Goal: Task Accomplishment & Management: Complete application form

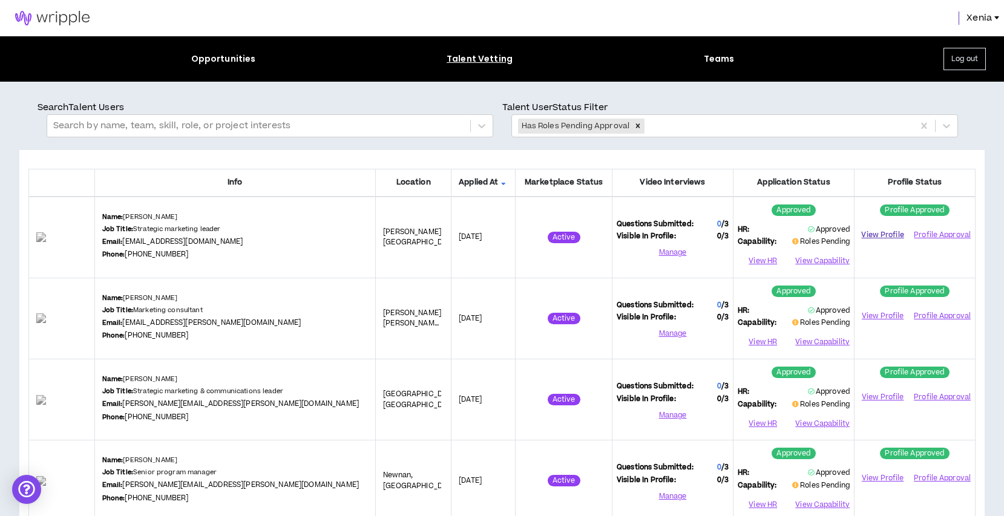
click at [884, 231] on link "View Profile" at bounding box center [883, 235] width 48 height 21
click at [817, 261] on button "View Capability" at bounding box center [822, 261] width 56 height 18
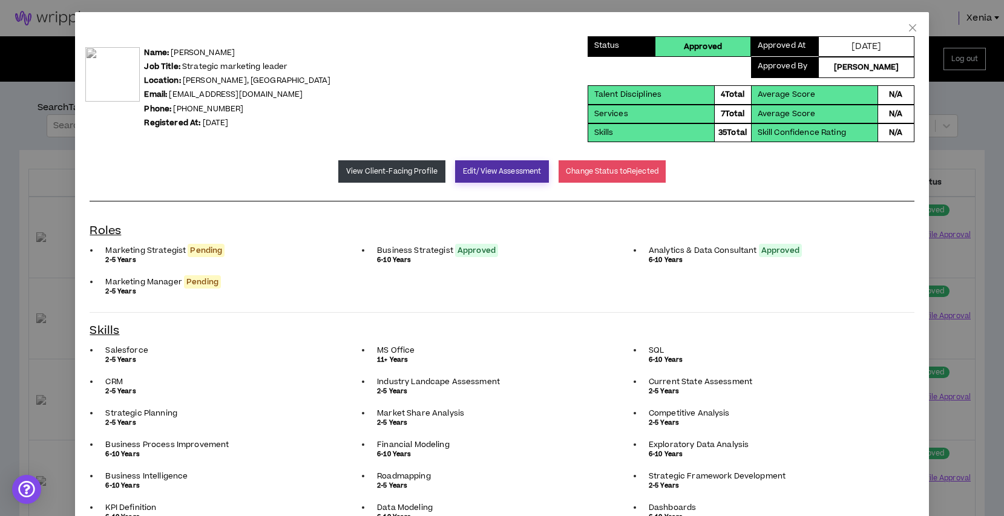
click at [490, 169] on button "Edit/View Assessment" at bounding box center [502, 171] width 94 height 22
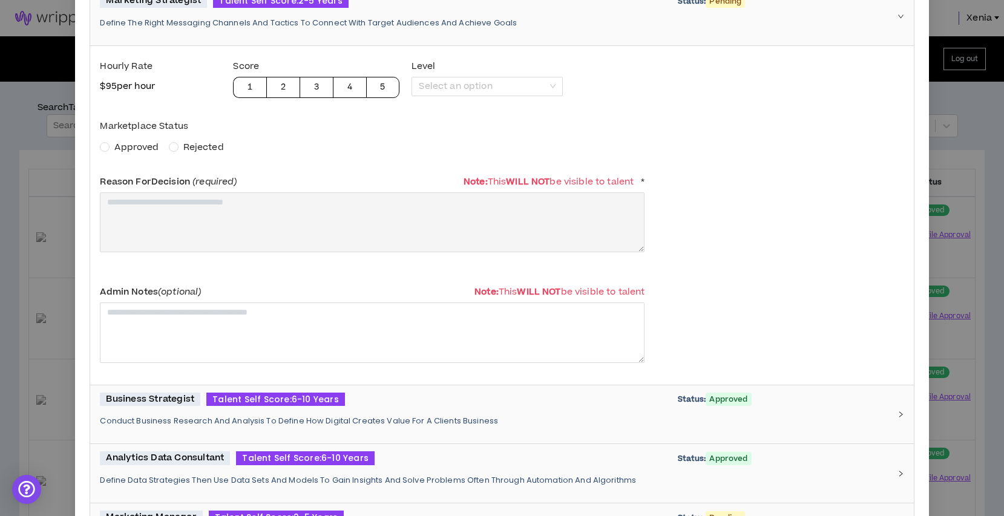
scroll to position [196, 0]
click at [139, 151] on span "Approved" at bounding box center [136, 146] width 44 height 13
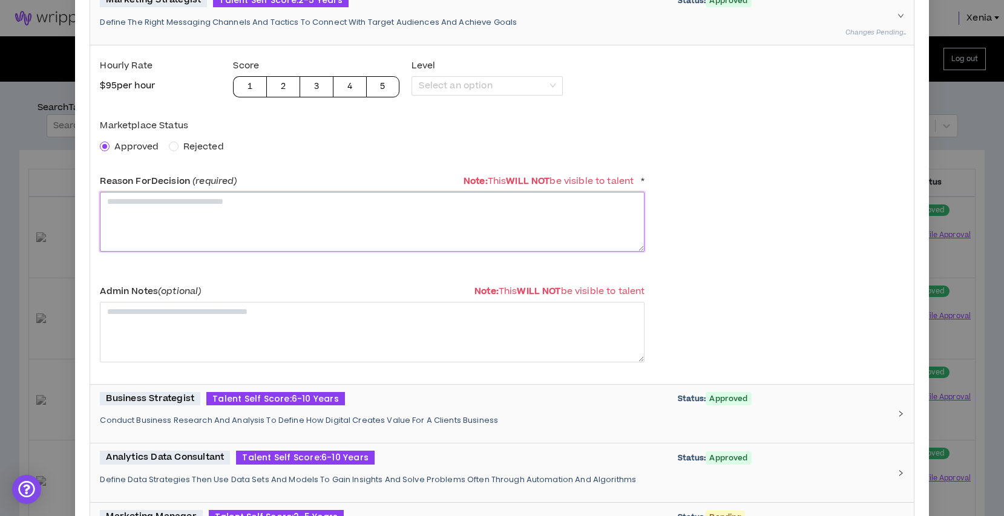
click at [167, 224] on textarea at bounding box center [372, 222] width 545 height 60
click at [194, 231] on textarea "**********" at bounding box center [372, 222] width 545 height 60
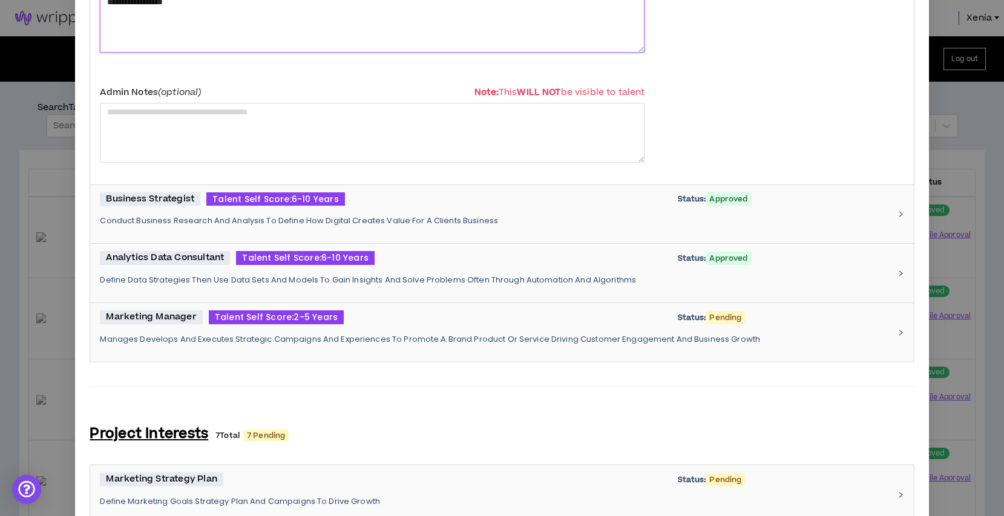
scroll to position [397, 0]
type textarea "**********"
click at [437, 314] on div "Marketing Manager Talent Self Score: 2-5 Years Status: Pending" at bounding box center [495, 317] width 790 height 14
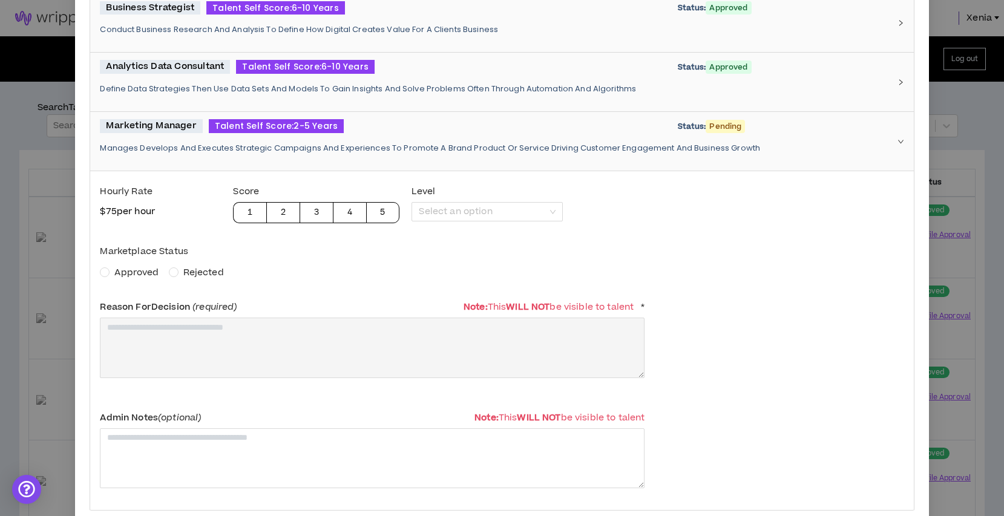
scroll to position [587, 0]
click at [143, 274] on span "Approved" at bounding box center [136, 273] width 44 height 13
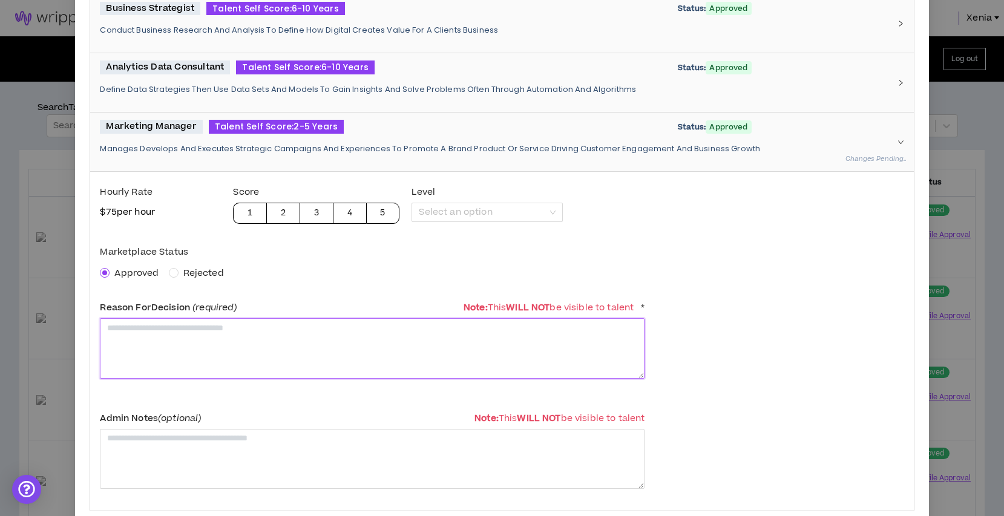
click at [160, 334] on textarea at bounding box center [372, 348] width 545 height 60
paste textarea "**********"
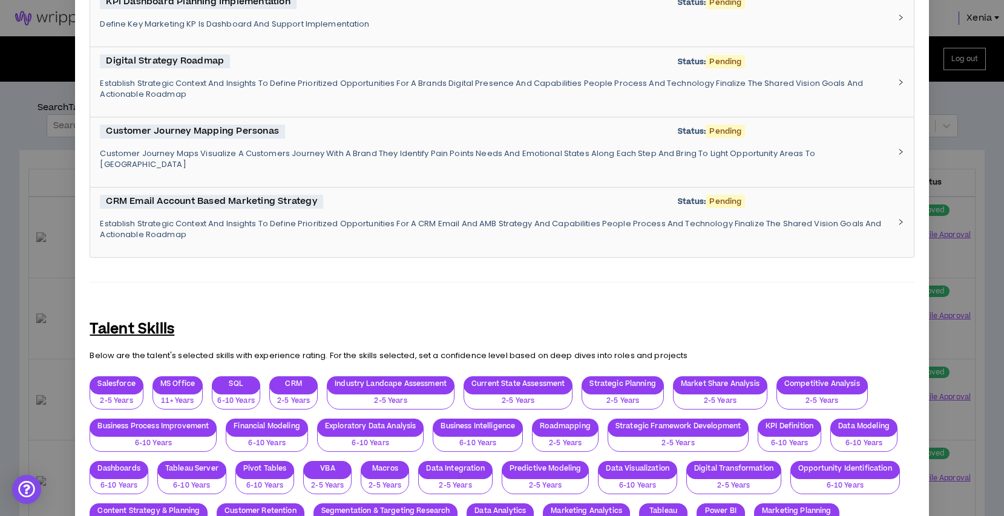
scroll to position [1571, 0]
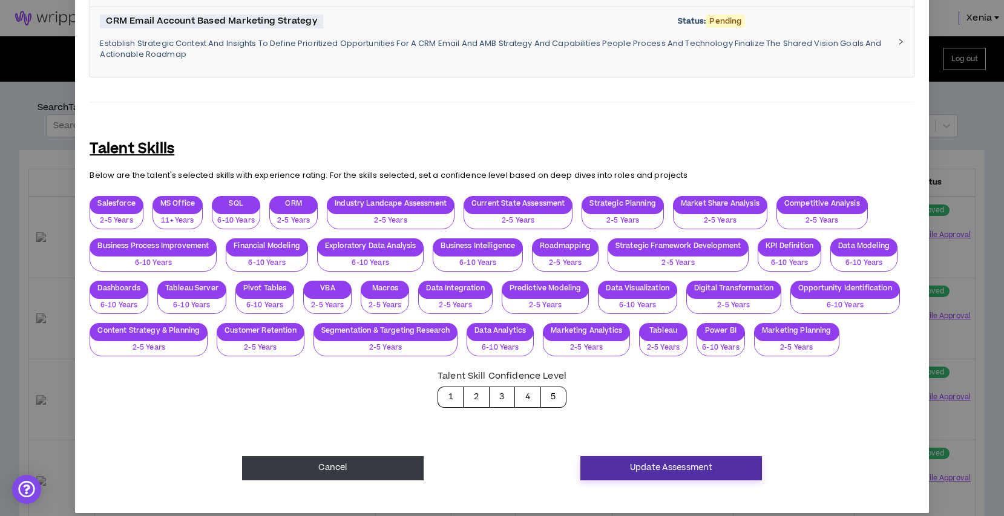
type textarea "**********"
click at [642, 461] on button "Update Assessment" at bounding box center [672, 469] width 182 height 24
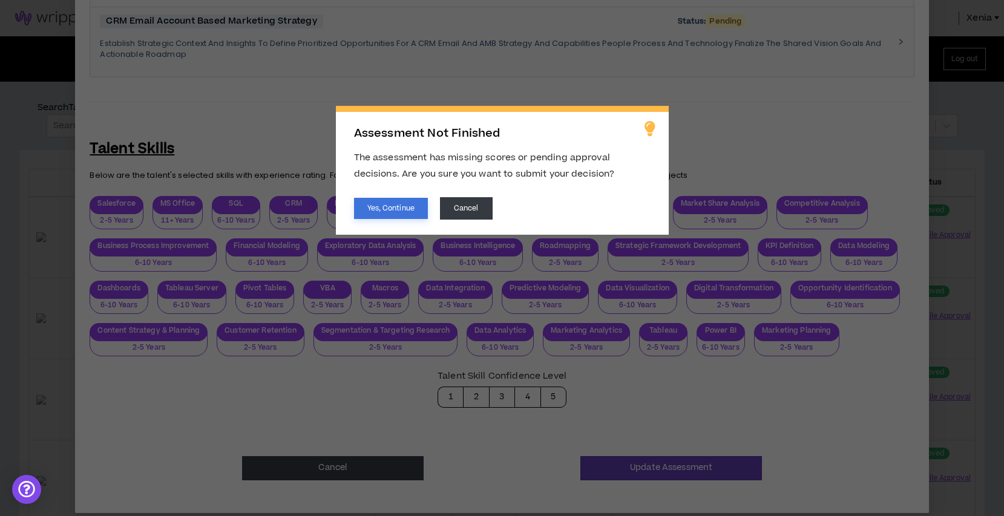
click at [407, 215] on button "Yes, Continue" at bounding box center [391, 208] width 74 height 21
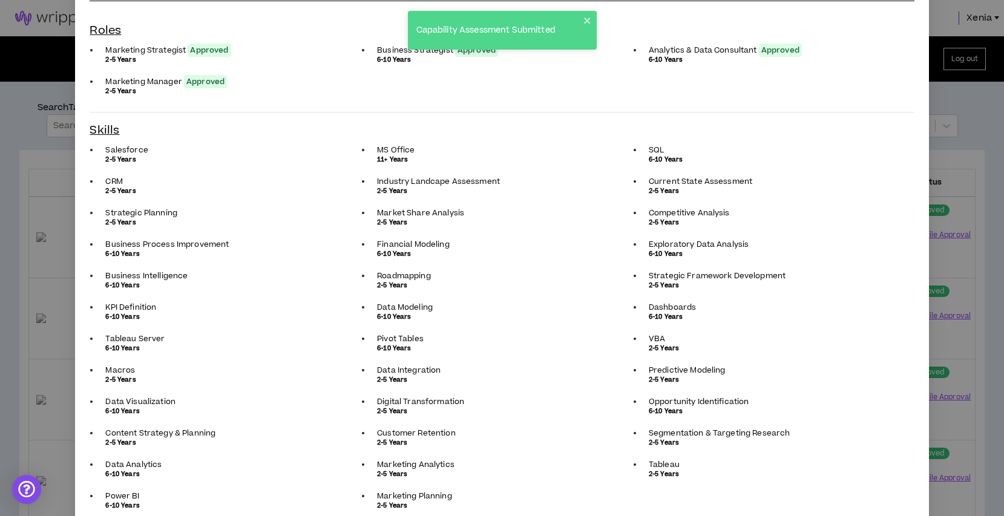
scroll to position [0, 0]
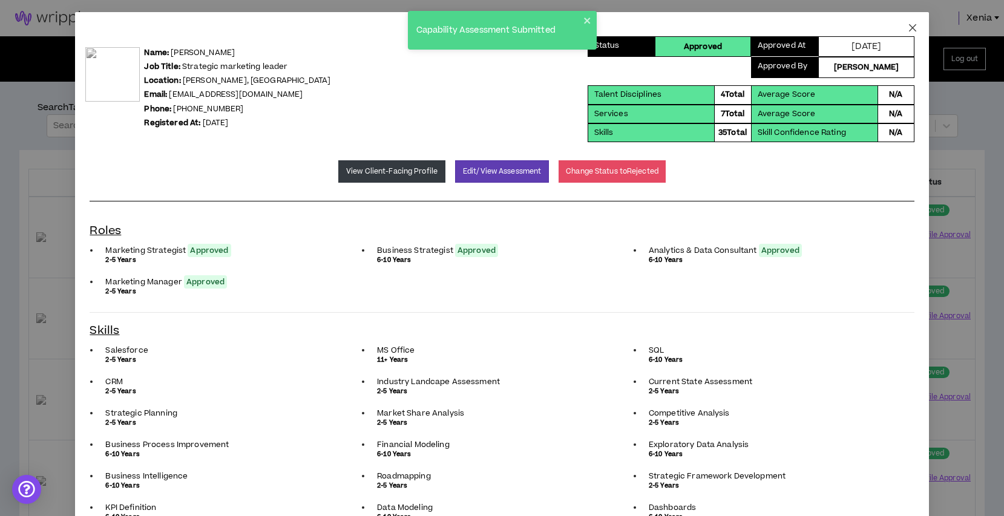
click at [913, 28] on icon "close" at bounding box center [912, 27] width 7 height 7
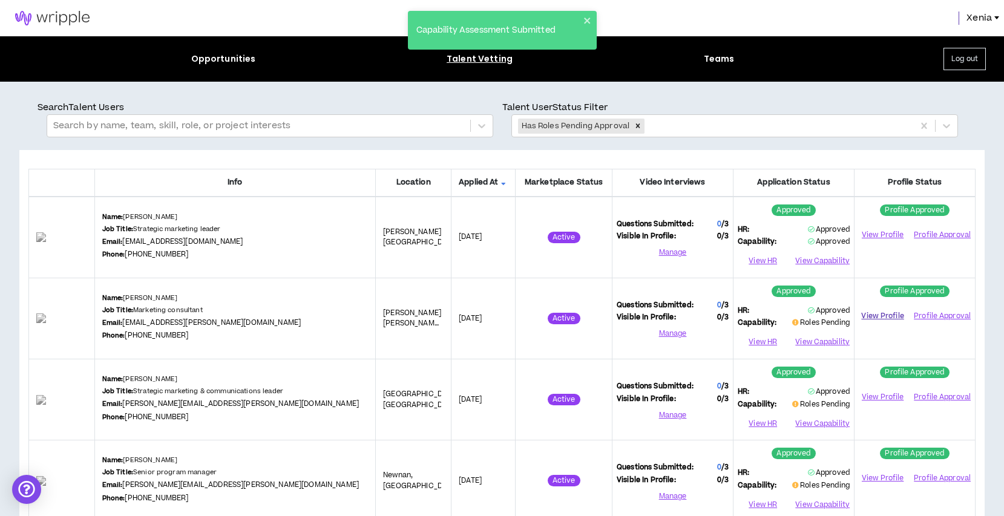
click at [885, 315] on link "View Profile" at bounding box center [883, 316] width 48 height 21
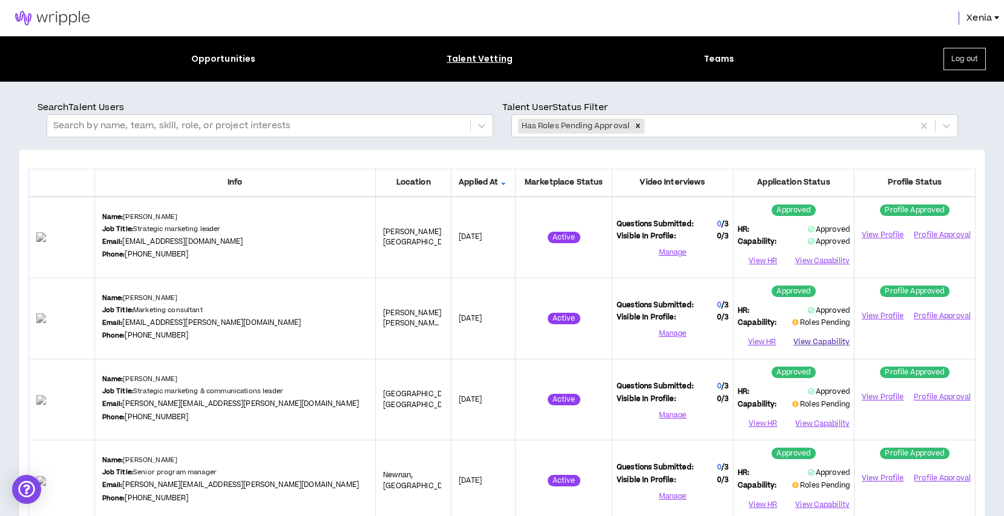
click at [806, 341] on button "View Capability" at bounding box center [822, 343] width 56 height 18
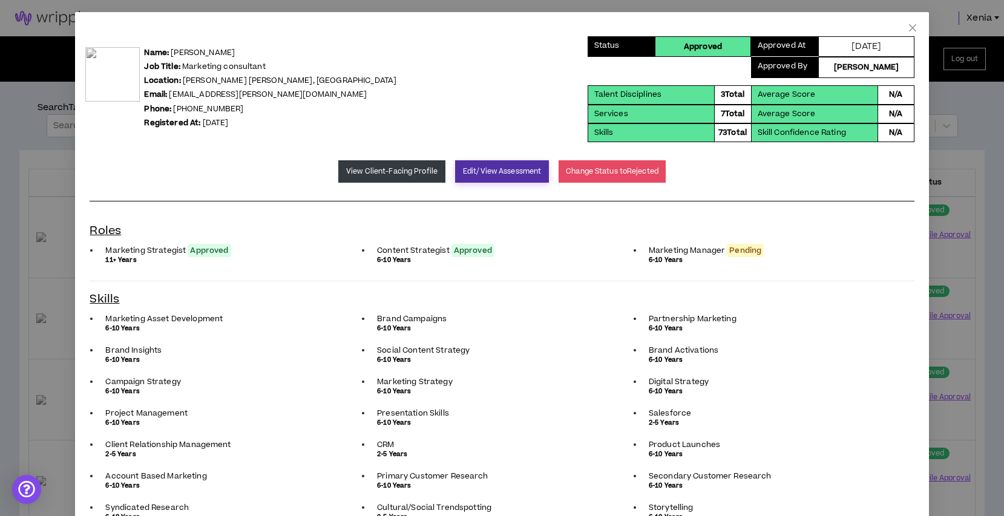
click at [507, 173] on button "Edit/View Assessment" at bounding box center [502, 171] width 94 height 22
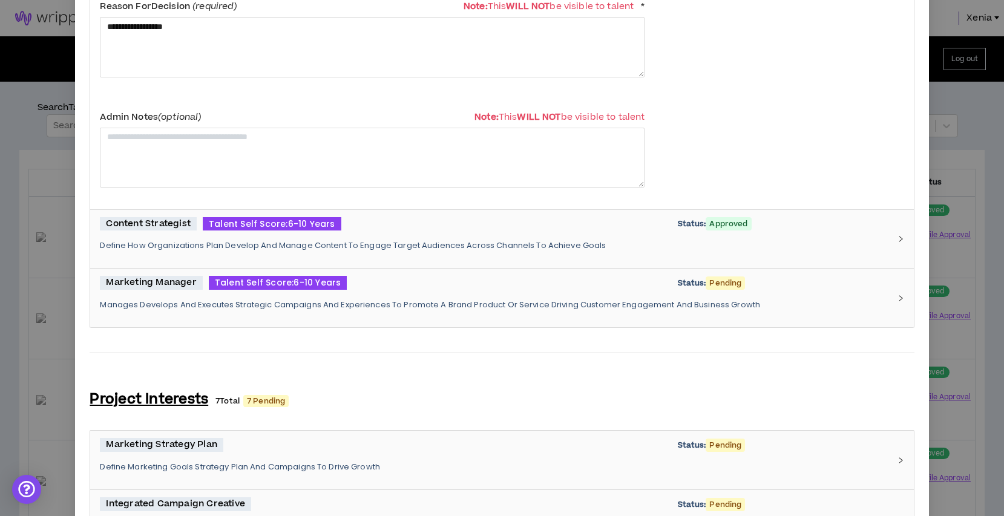
scroll to position [518, 0]
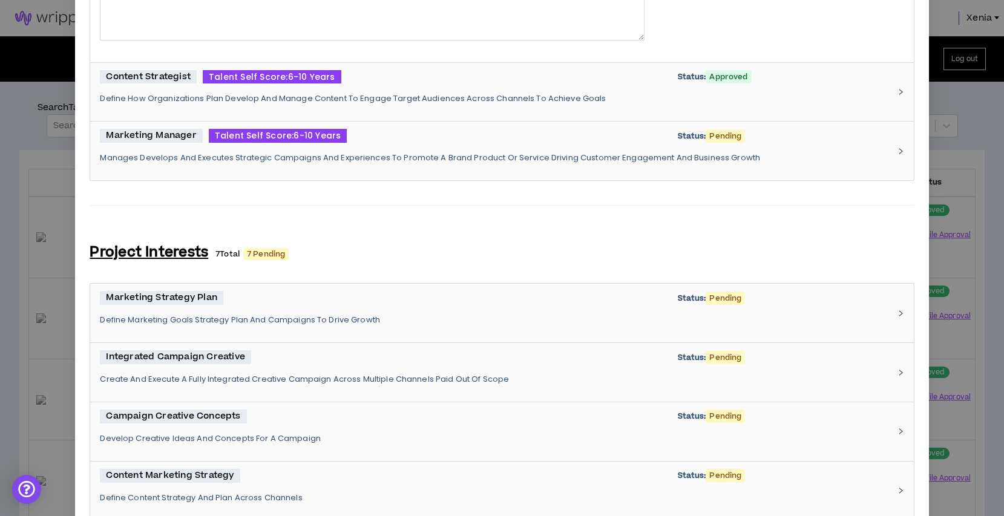
click at [438, 175] on div "Marketing Manager Talent Self Score: 6-10 Years Status: Pending Manages Develop…" at bounding box center [501, 151] width 823 height 59
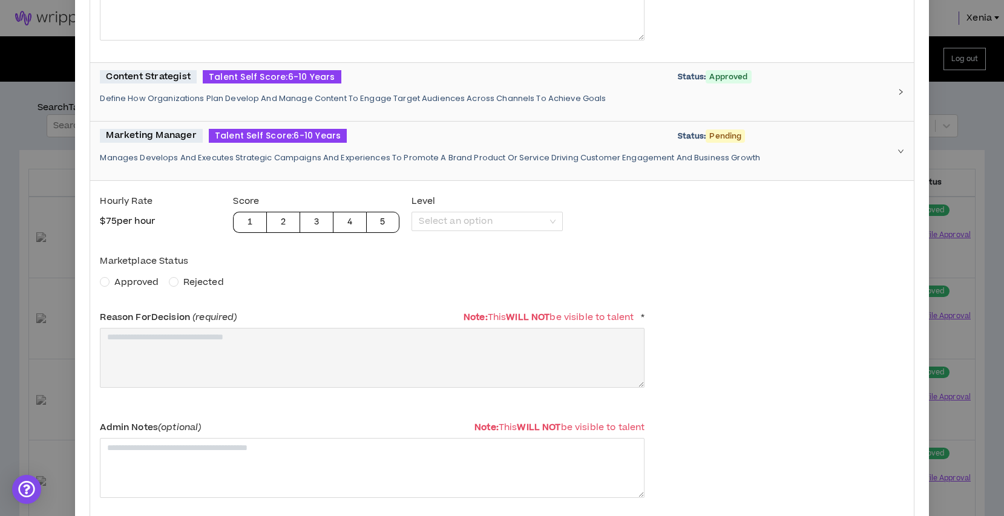
click at [136, 280] on span "Approved" at bounding box center [136, 282] width 44 height 13
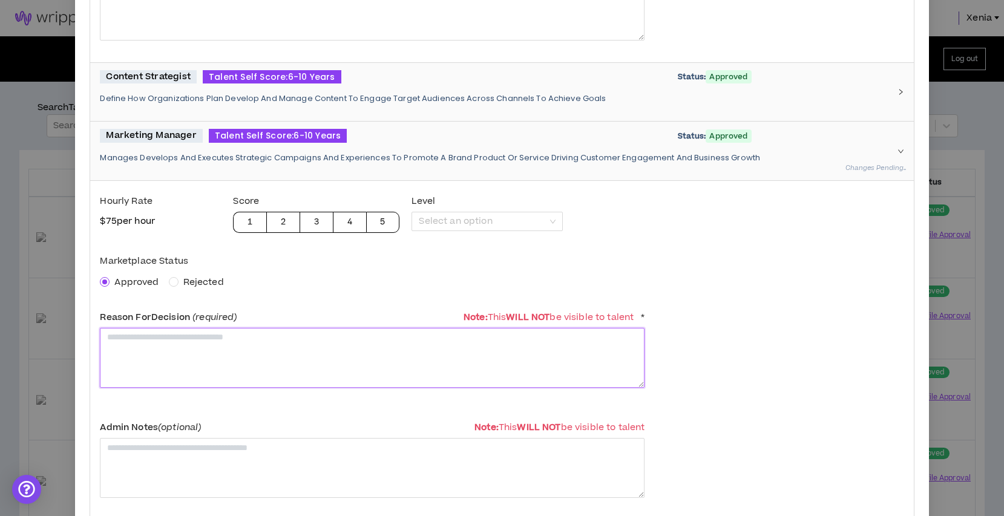
click at [154, 343] on textarea at bounding box center [372, 358] width 545 height 60
paste textarea "**********"
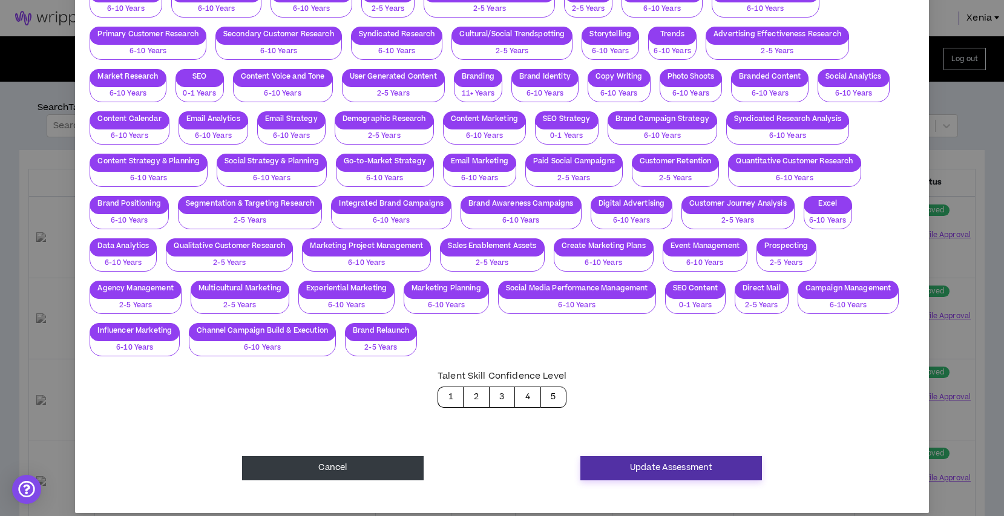
type textarea "**********"
click at [691, 457] on button "Update Assessment" at bounding box center [672, 469] width 182 height 24
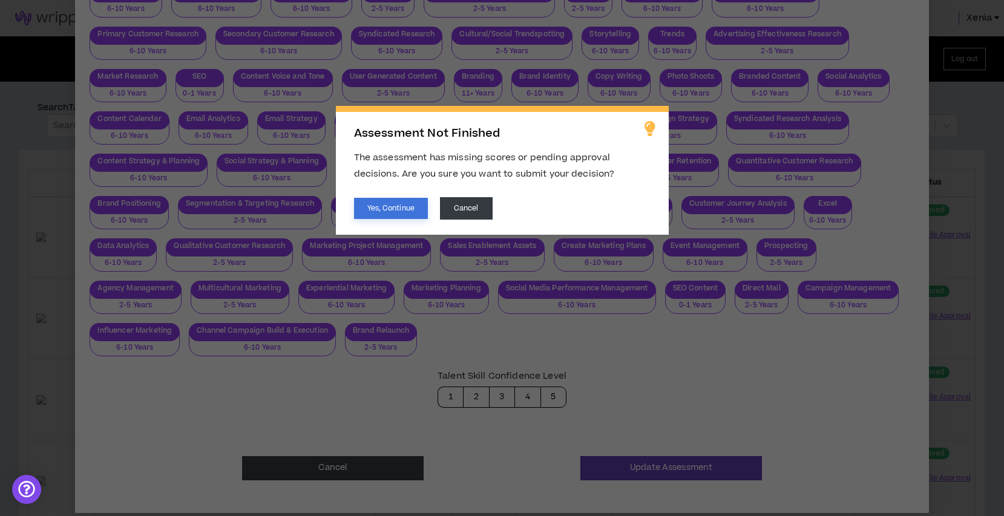
click at [401, 207] on button "Yes, Continue" at bounding box center [391, 208] width 74 height 21
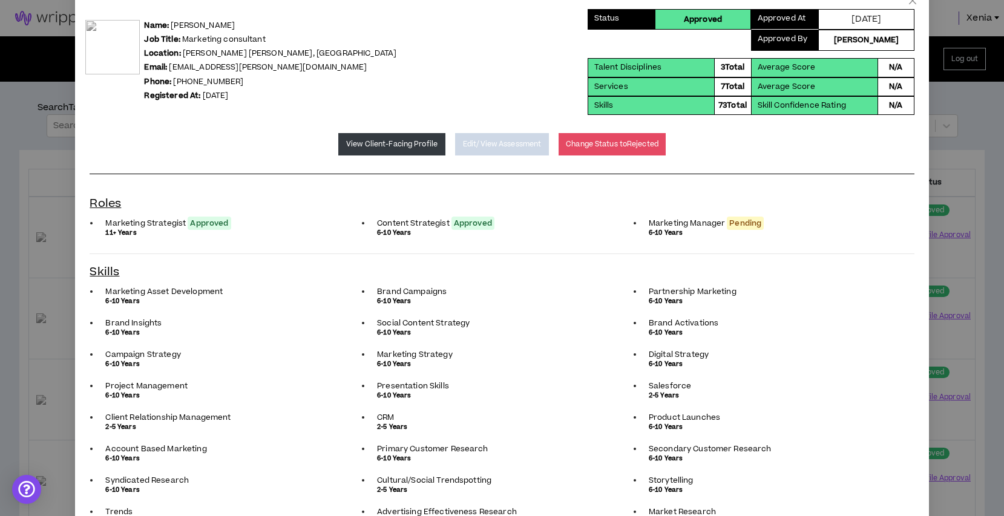
scroll to position [0, 0]
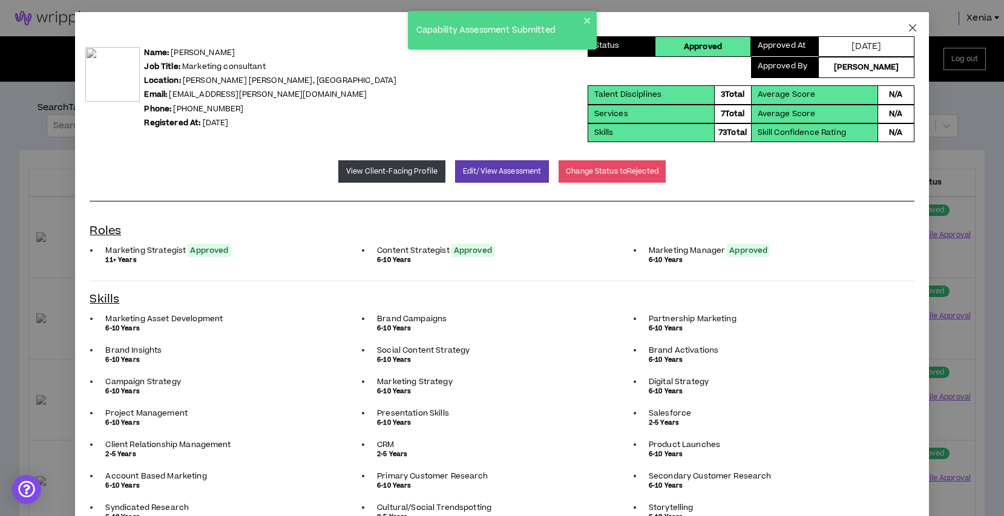
click at [914, 28] on icon "close" at bounding box center [913, 28] width 10 height 10
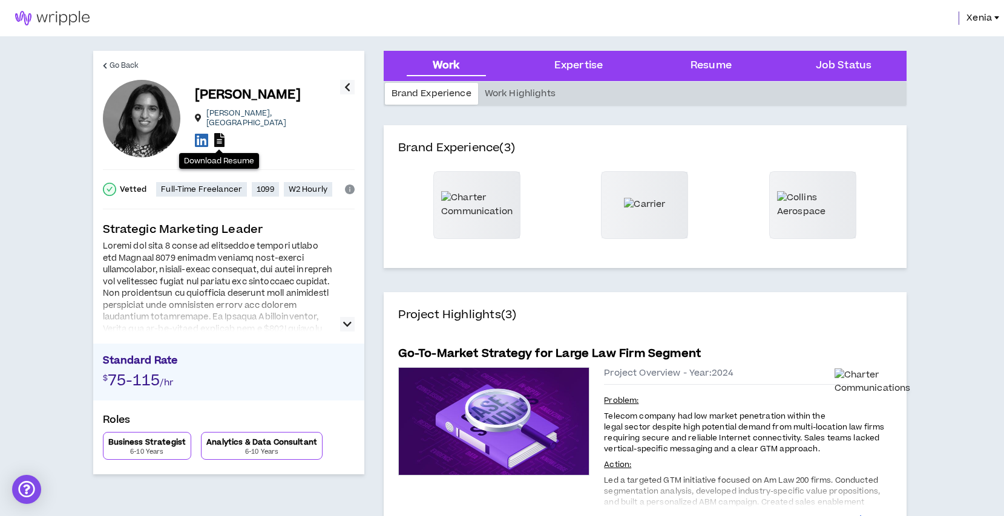
click at [221, 142] on icon at bounding box center [219, 140] width 10 height 14
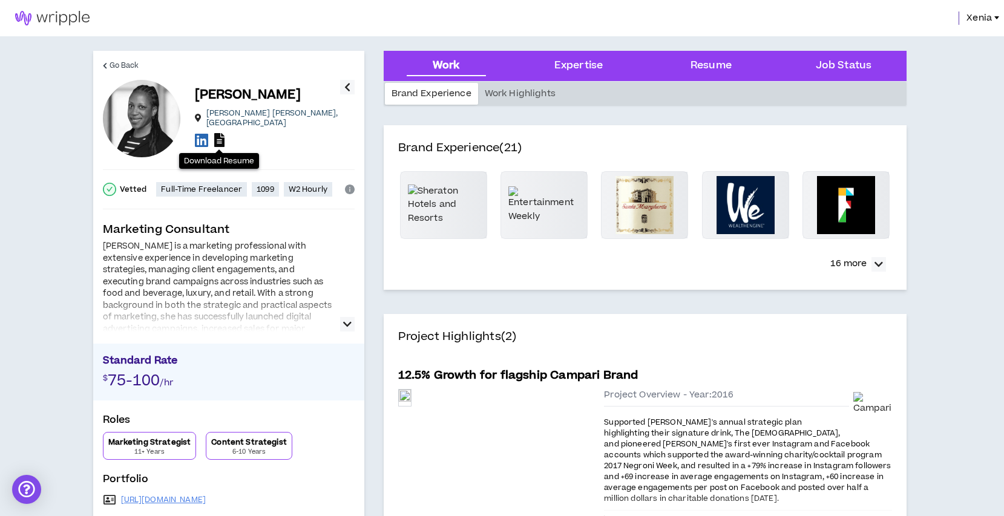
click at [216, 136] on icon at bounding box center [219, 140] width 10 height 14
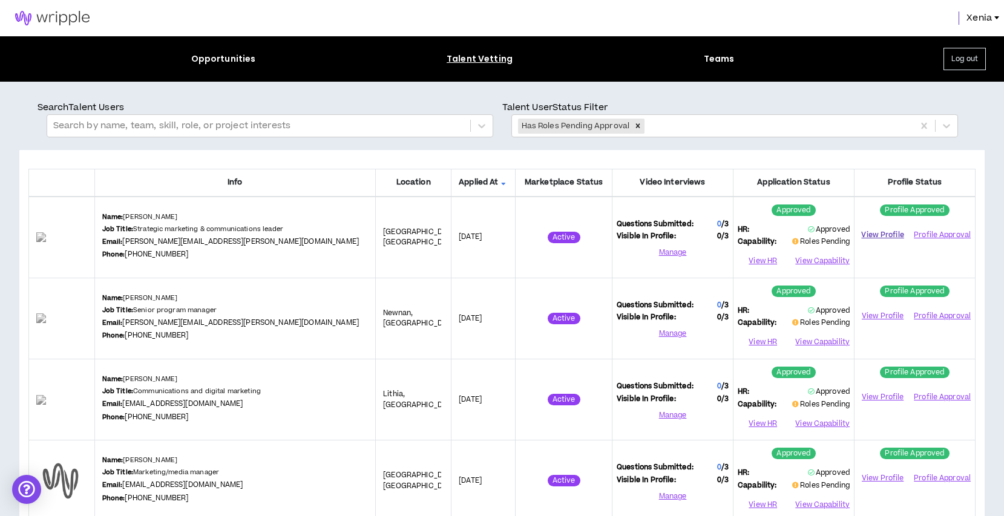
click at [874, 232] on link "View Profile" at bounding box center [883, 235] width 48 height 21
click at [818, 256] on button "View Capability" at bounding box center [822, 261] width 56 height 18
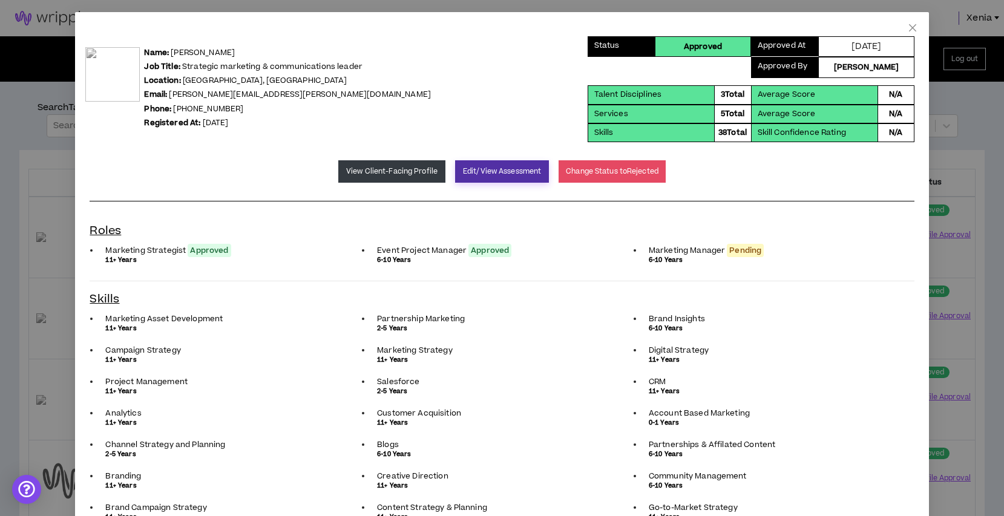
click at [497, 173] on button "Edit/View Assessment" at bounding box center [502, 171] width 94 height 22
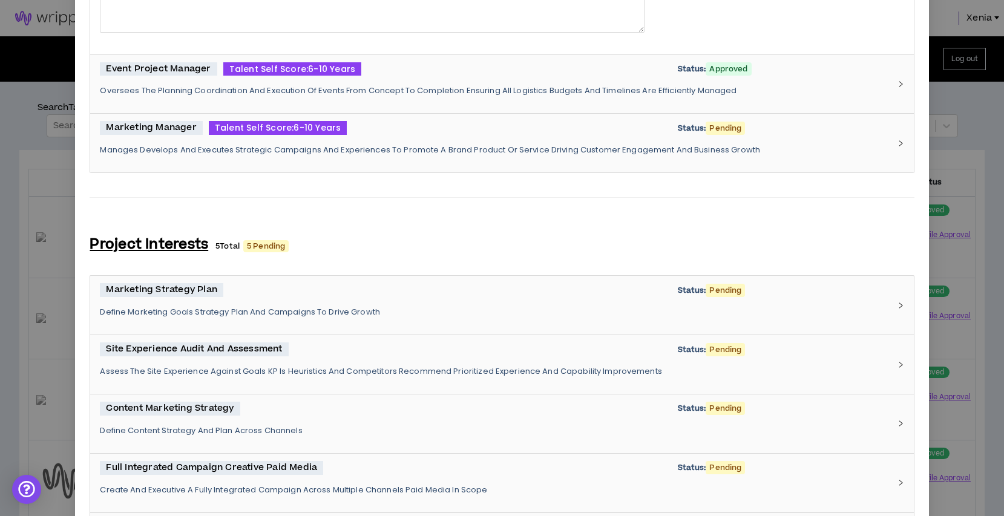
scroll to position [526, 0]
click at [326, 145] on p "Manages Develops And Executes Strategic Campaigns And Experiences To Promote A …" at bounding box center [495, 150] width 790 height 11
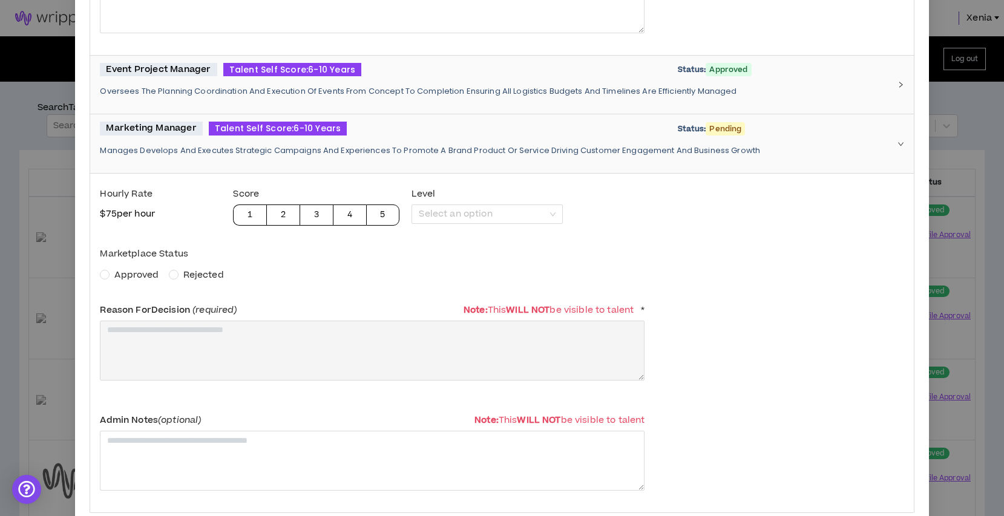
click at [142, 265] on div "Marketplace Status Approved Rejected" at bounding box center [372, 262] width 545 height 39
click at [142, 276] on span "Approved" at bounding box center [136, 275] width 44 height 13
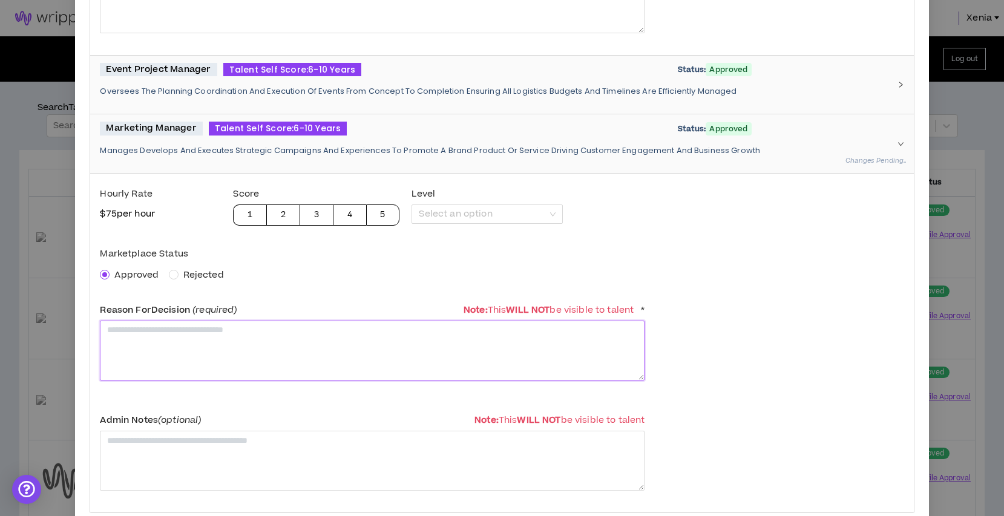
click at [190, 348] on textarea at bounding box center [372, 351] width 545 height 60
paste textarea "**********"
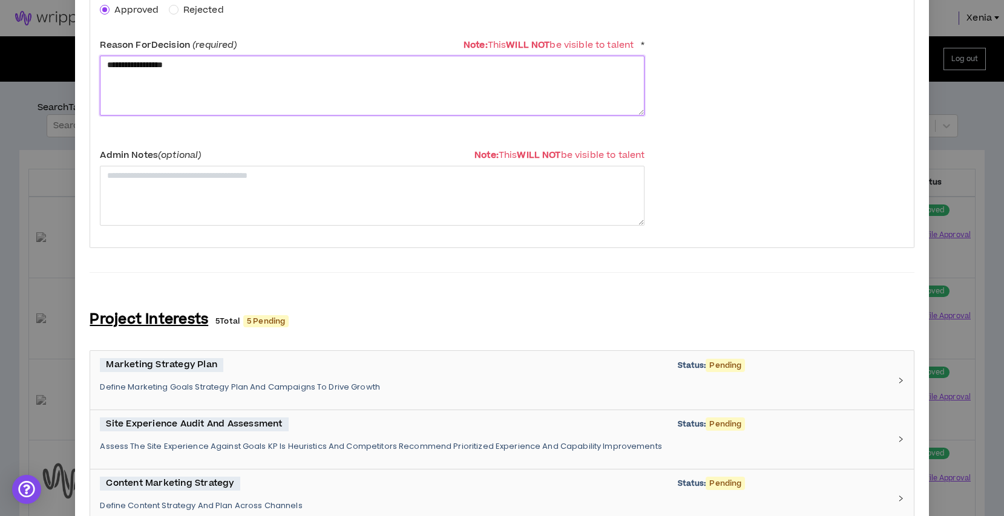
scroll to position [1414, 0]
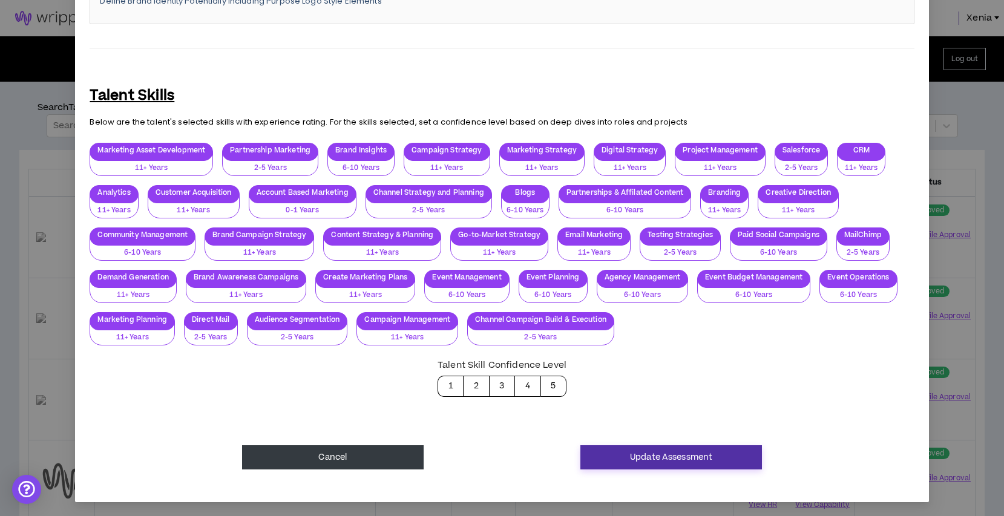
type textarea "**********"
click at [708, 457] on button "Update Assessment" at bounding box center [672, 458] width 182 height 24
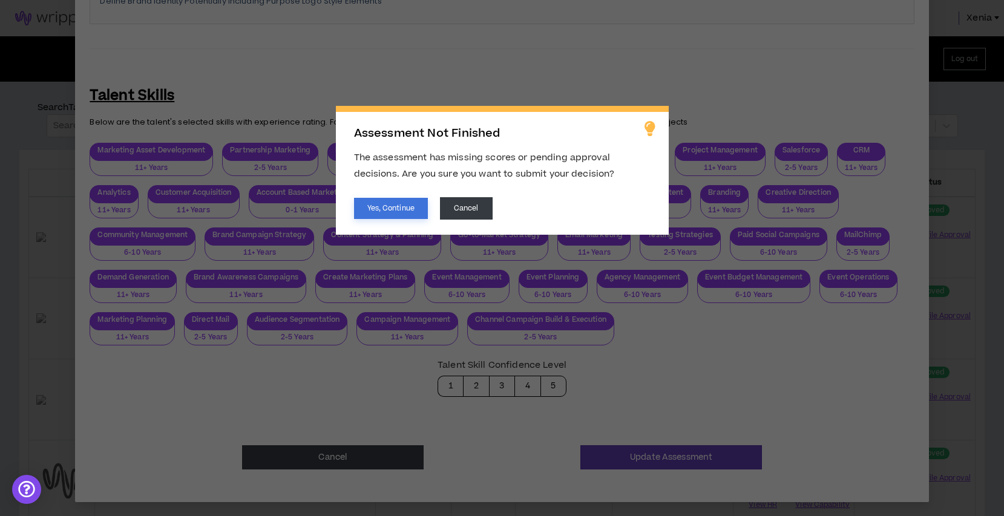
click at [378, 205] on button "Yes, Continue" at bounding box center [391, 208] width 74 height 21
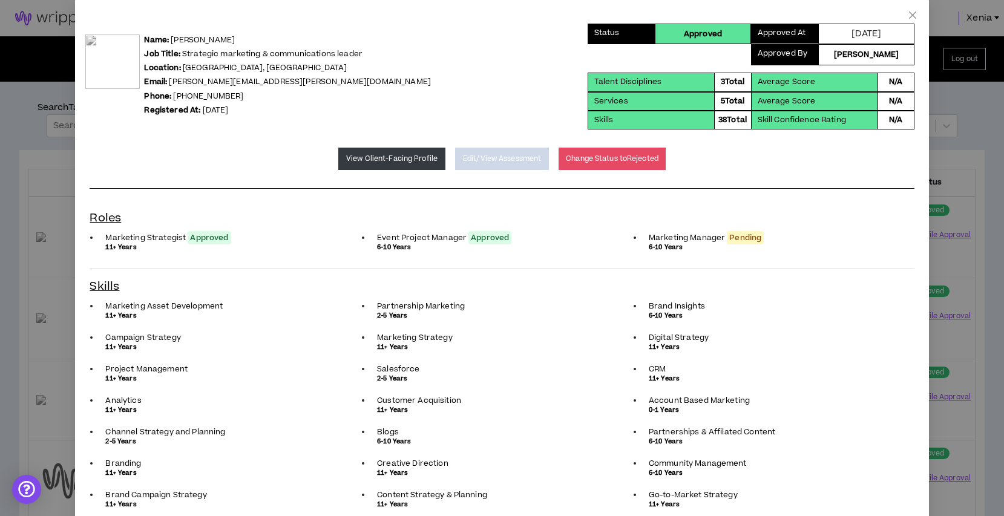
scroll to position [0, 0]
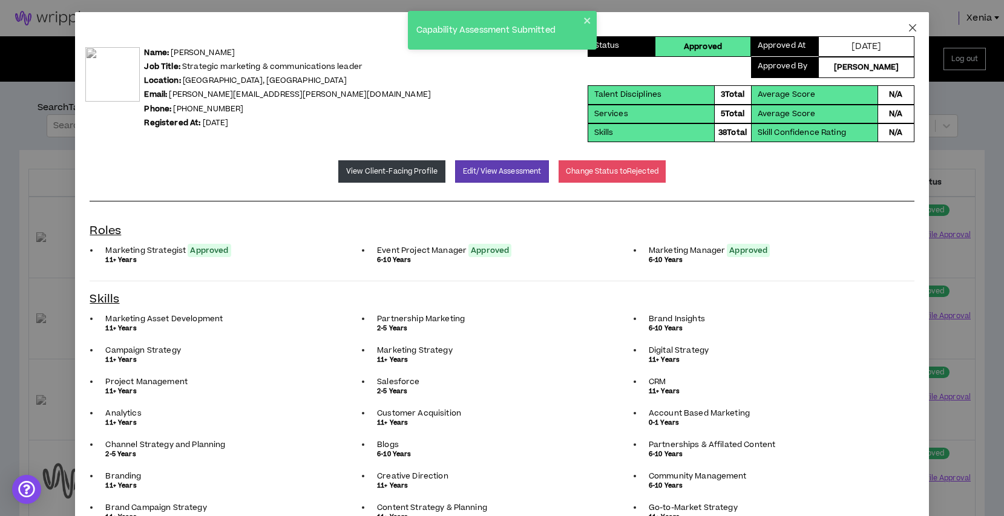
click at [907, 28] on span "Close" at bounding box center [913, 28] width 33 height 33
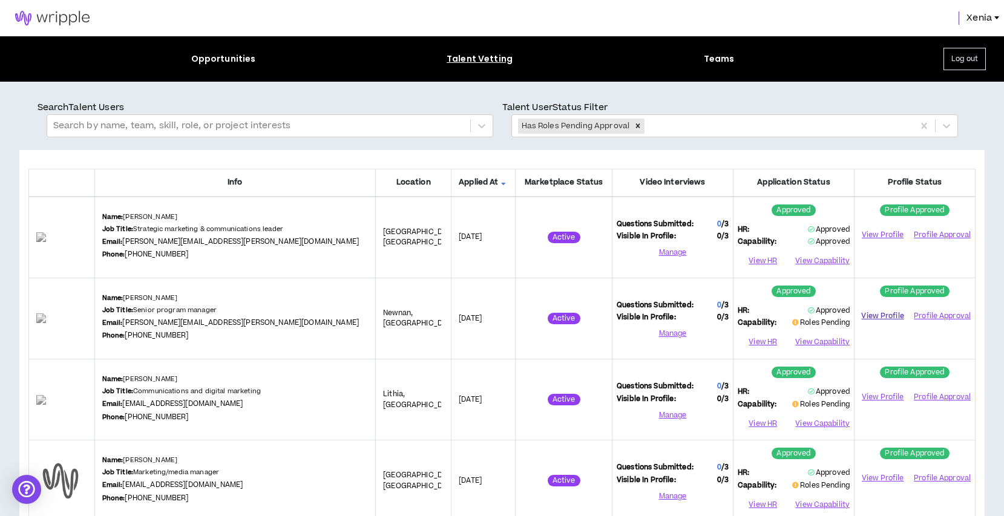
click at [899, 319] on link "View Profile" at bounding box center [883, 316] width 48 height 21
click at [829, 343] on button "View Capability" at bounding box center [822, 343] width 56 height 18
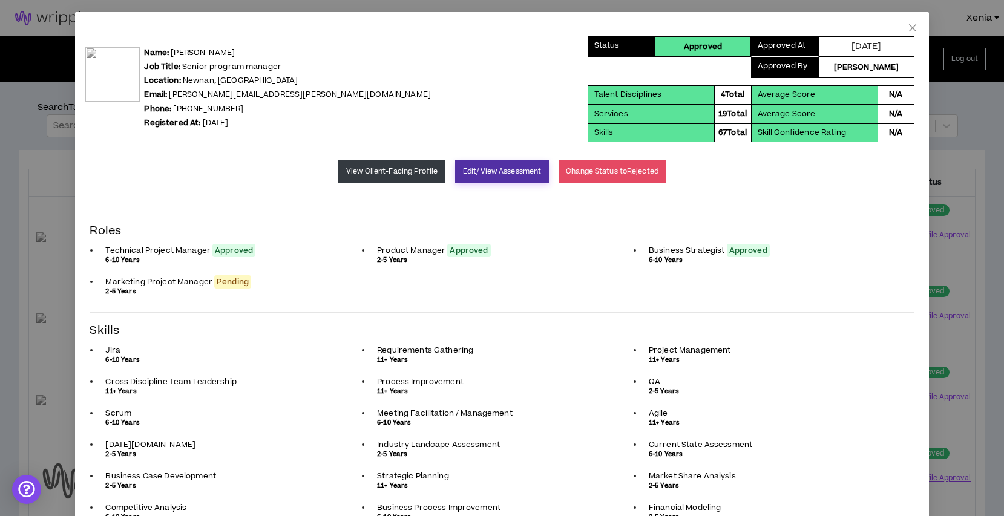
click at [488, 174] on button "Edit/View Assessment" at bounding box center [502, 171] width 94 height 22
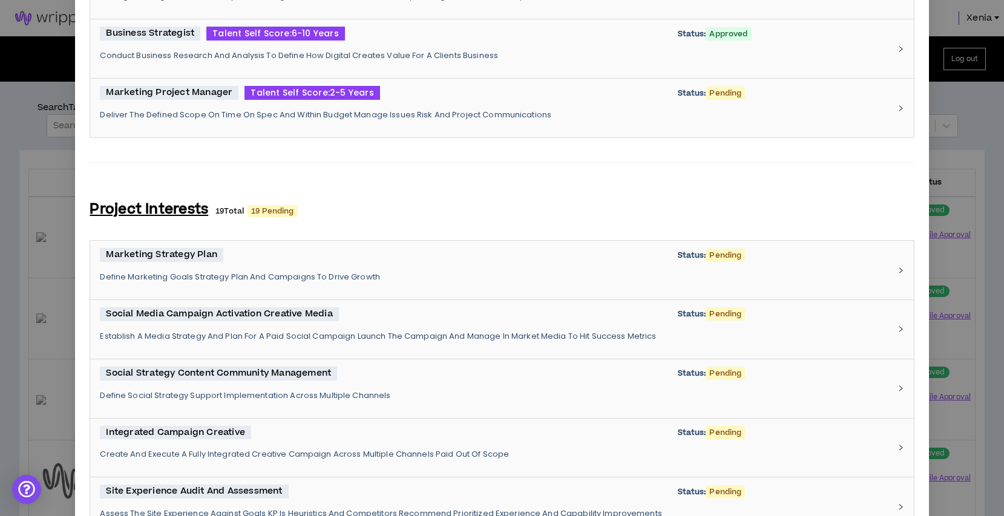
scroll to position [635, 0]
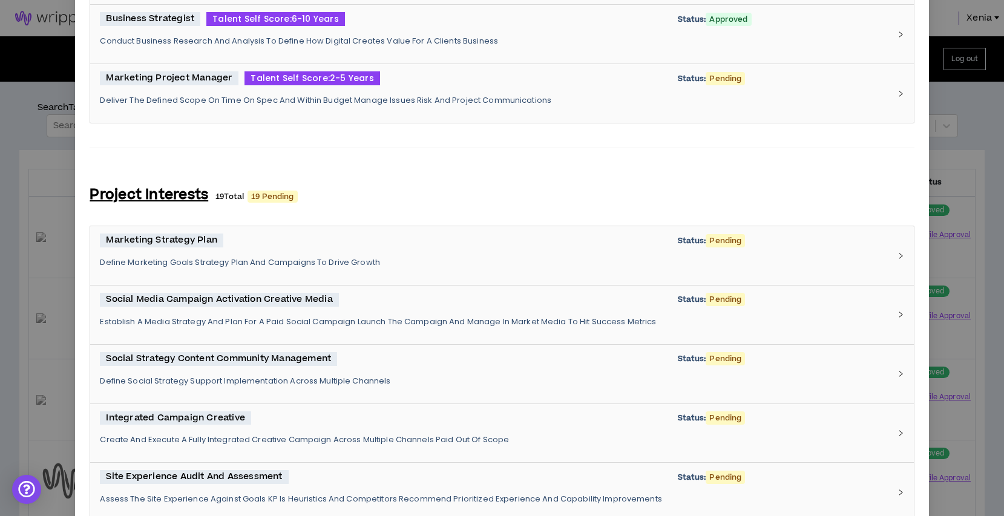
click at [333, 110] on div "Marketing Project Manager Talent Self Score: 2-5 Years Status: Pending Deliver …" at bounding box center [495, 93] width 790 height 44
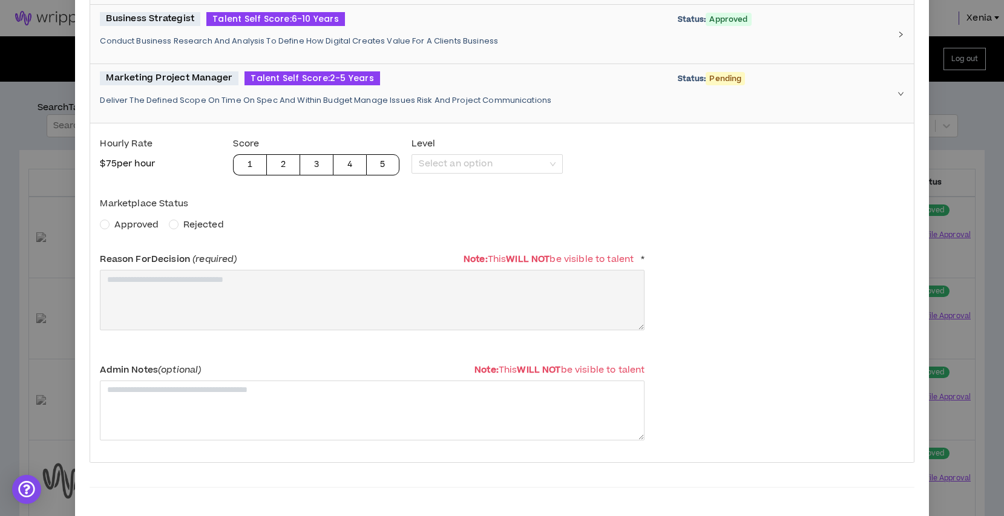
click at [142, 220] on span "Approved" at bounding box center [136, 225] width 44 height 13
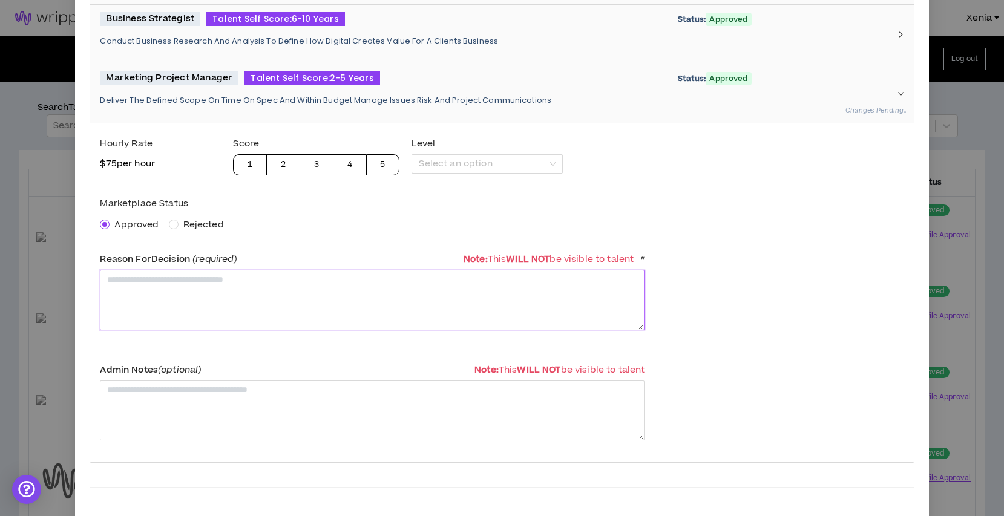
click at [162, 294] on textarea at bounding box center [372, 300] width 545 height 60
paste textarea "**********"
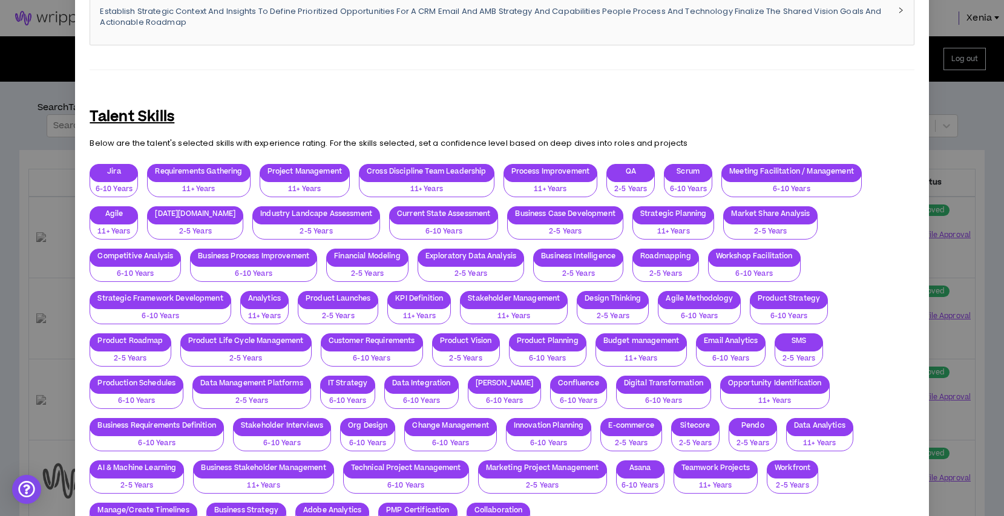
scroll to position [2493, 0]
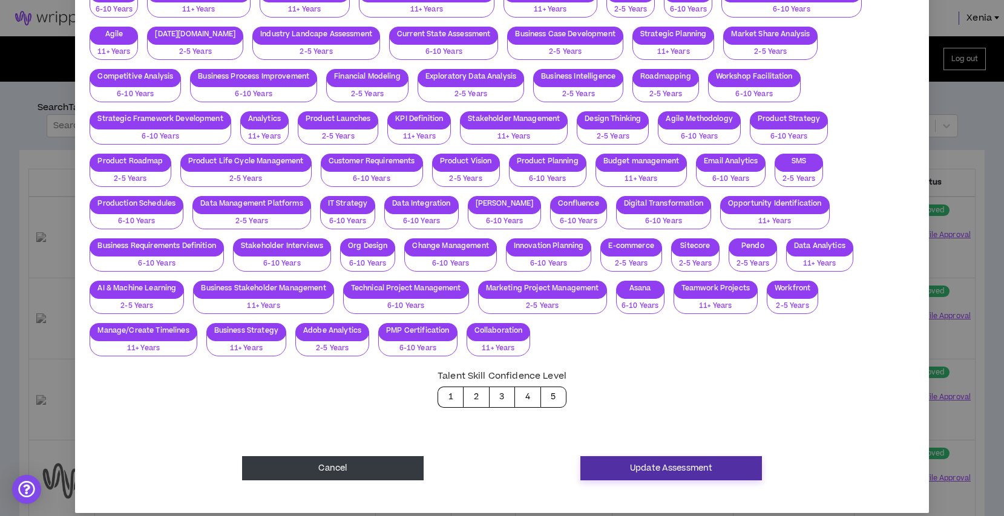
type textarea "**********"
click at [642, 458] on button "Update Assessment" at bounding box center [672, 469] width 182 height 24
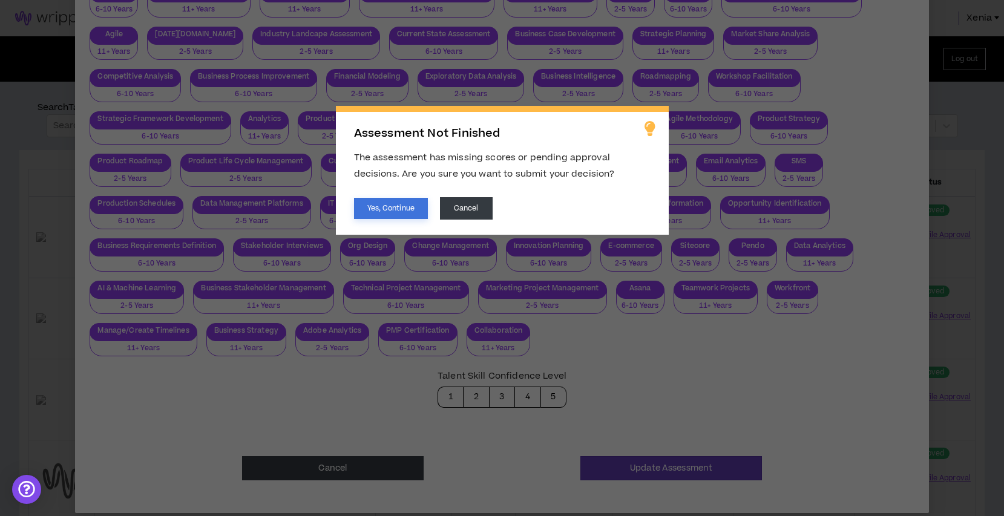
click at [401, 216] on button "Yes, Continue" at bounding box center [391, 208] width 74 height 21
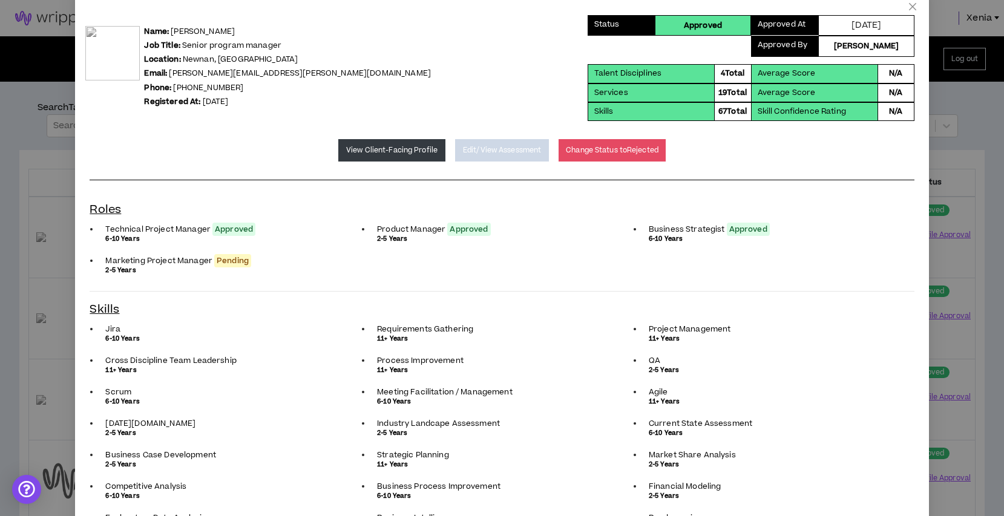
scroll to position [0, 0]
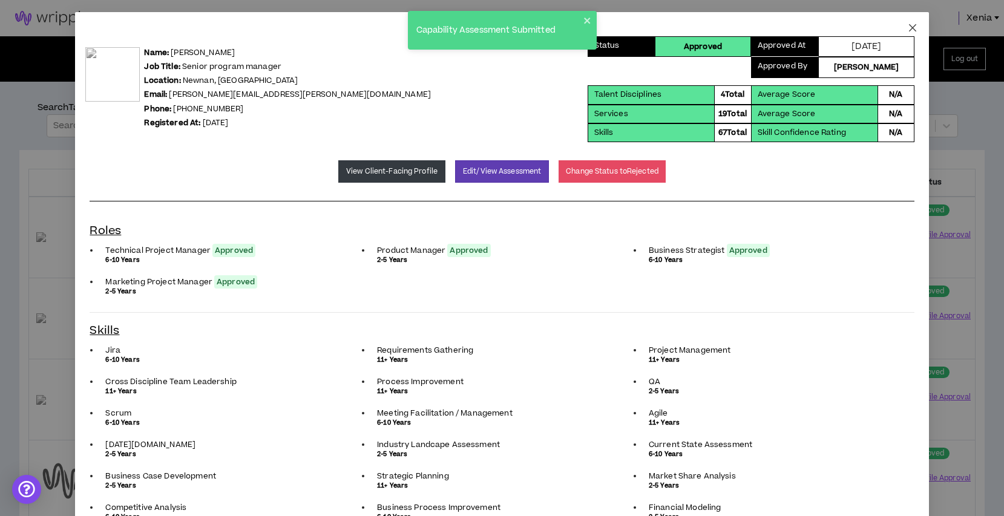
click at [914, 25] on icon "close" at bounding box center [913, 28] width 10 height 10
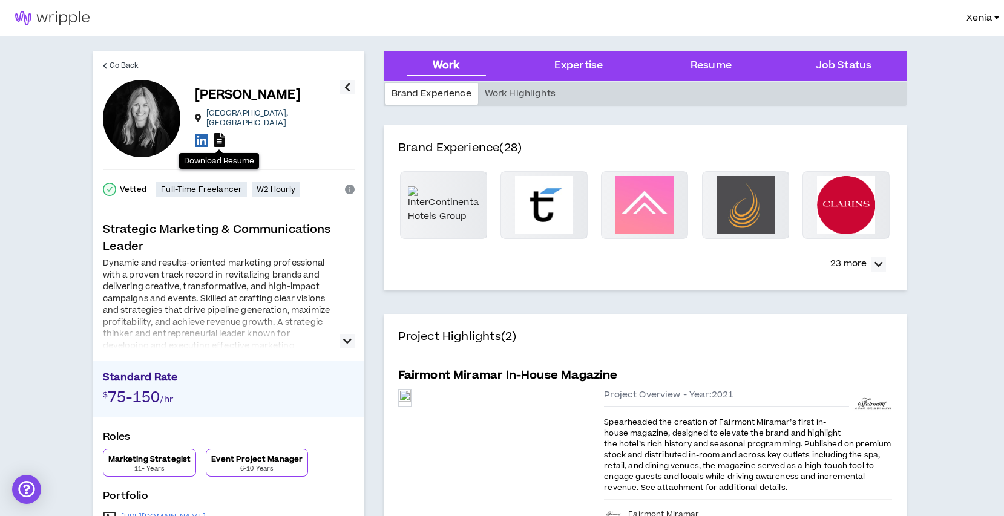
click at [222, 133] on icon at bounding box center [219, 140] width 10 height 14
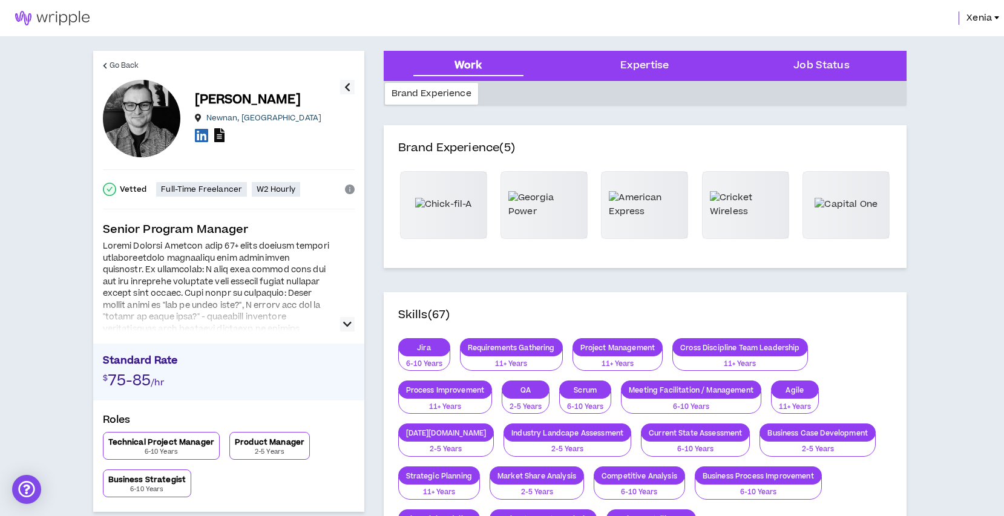
click at [216, 140] on icon at bounding box center [219, 135] width 10 height 14
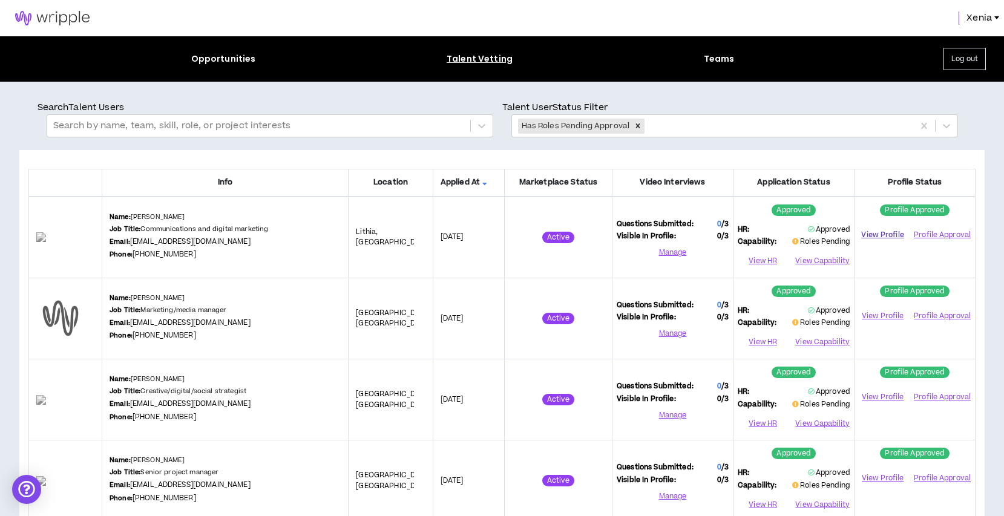
click at [871, 235] on link "View Profile" at bounding box center [883, 235] width 48 height 21
click at [798, 261] on button "View Capability" at bounding box center [822, 261] width 56 height 18
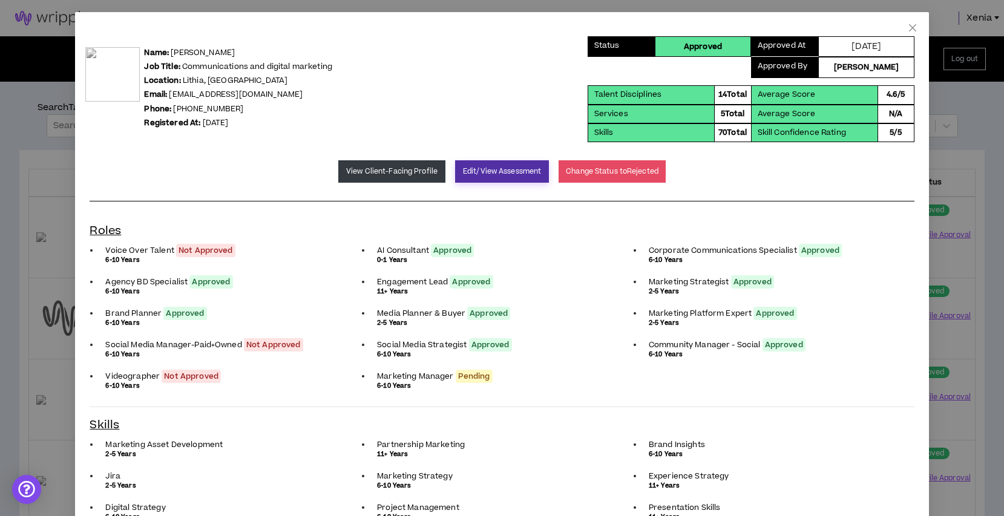
click at [493, 182] on button "Edit/View Assessment" at bounding box center [502, 171] width 94 height 22
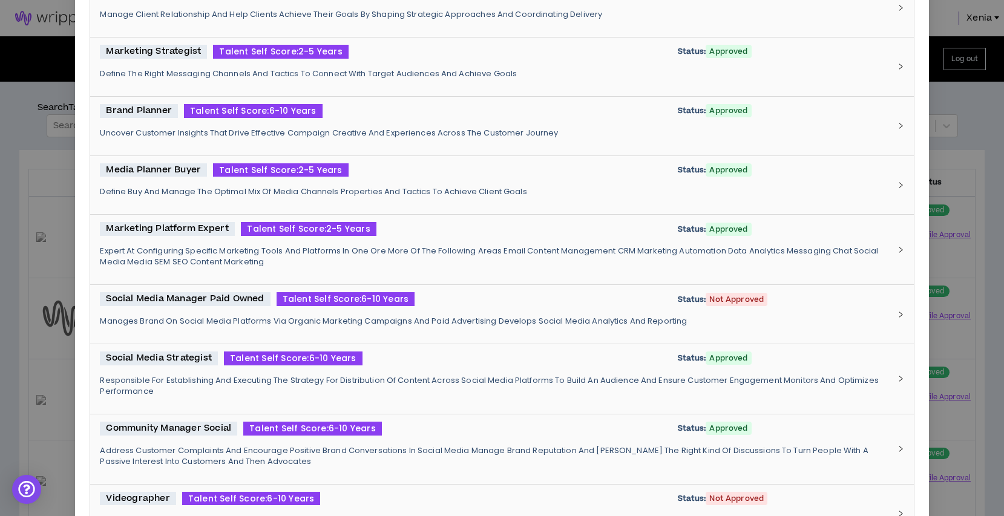
scroll to position [908, 0]
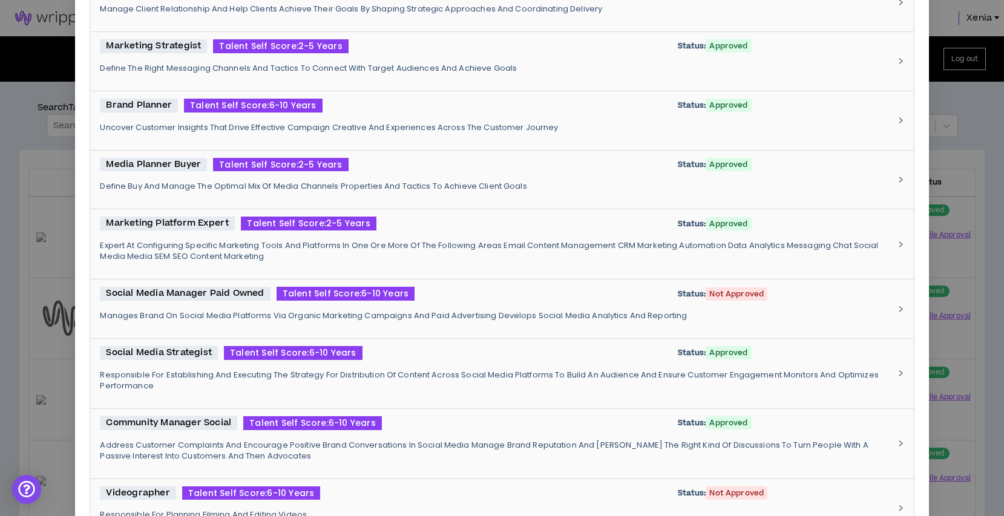
click at [430, 303] on div "Social Media Manager Paid Owned Talent Self Score: 6-10 Years Status: Not Appro…" at bounding box center [495, 309] width 790 height 44
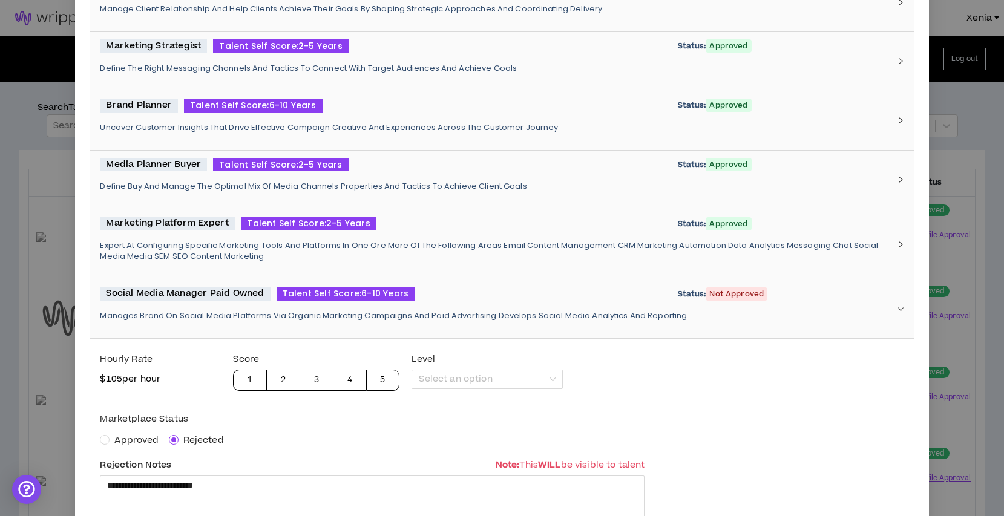
click at [430, 303] on div "Social Media Manager Paid Owned Talent Self Score: 6-10 Years Status: Not Appro…" at bounding box center [495, 309] width 790 height 44
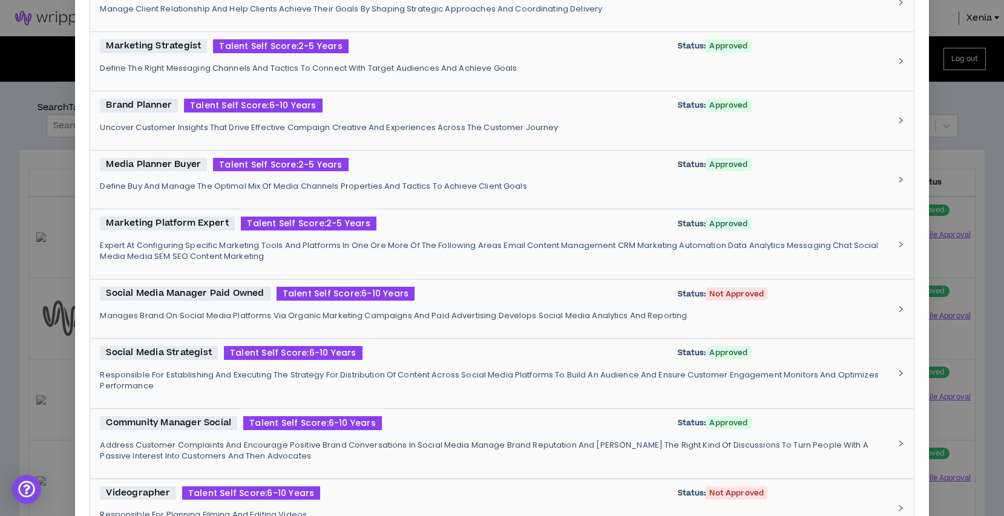
click at [430, 303] on div "Social Media Manager Paid Owned Talent Self Score: 6-10 Years Status: Not Appro…" at bounding box center [495, 309] width 790 height 44
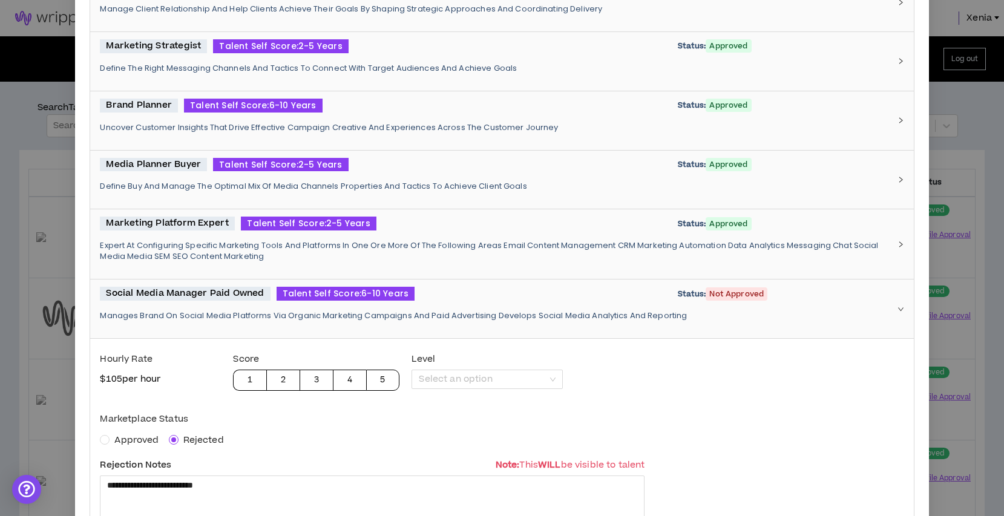
click at [430, 303] on div "Social Media Manager Paid Owned Talent Self Score: 6-10 Years Status: Not Appro…" at bounding box center [495, 309] width 790 height 44
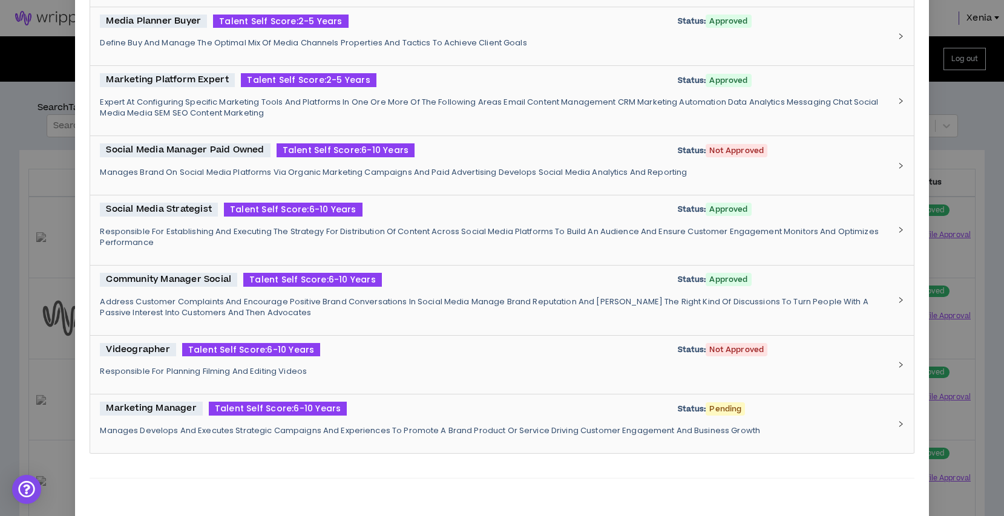
scroll to position [1125, 0]
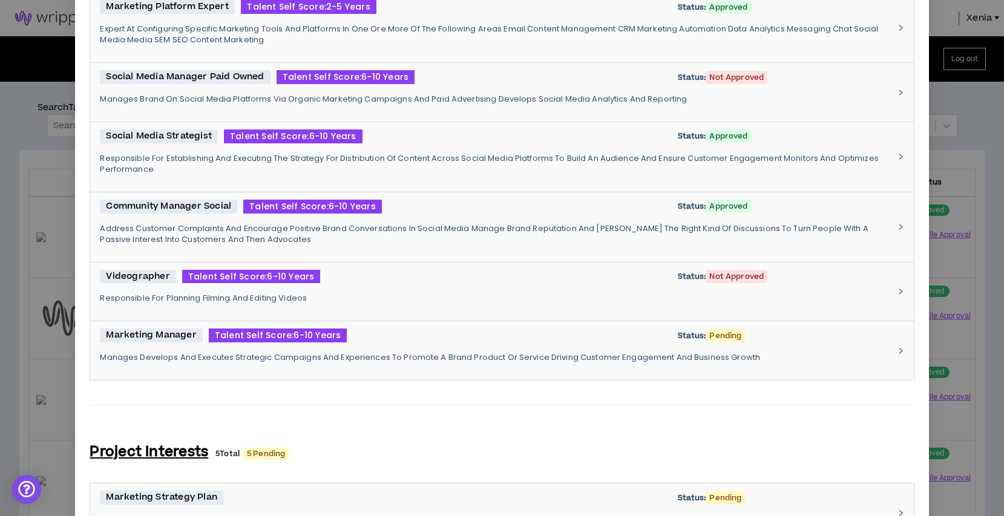
click at [447, 282] on div "Videographer Talent Self Score: 6-10 Years Status: Not Approved" at bounding box center [495, 277] width 790 height 14
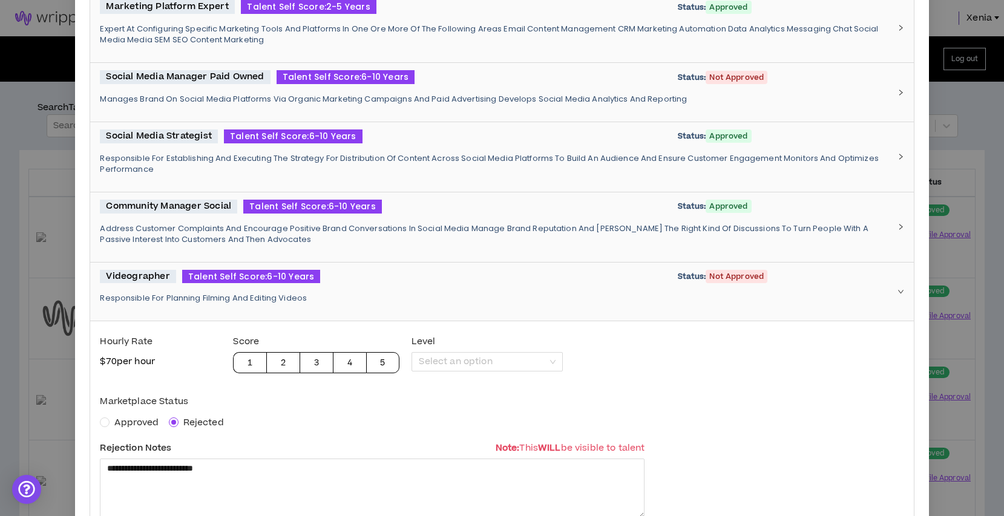
click at [447, 282] on div "Videographer Talent Self Score: 6-10 Years Status: Not Approved" at bounding box center [495, 277] width 790 height 14
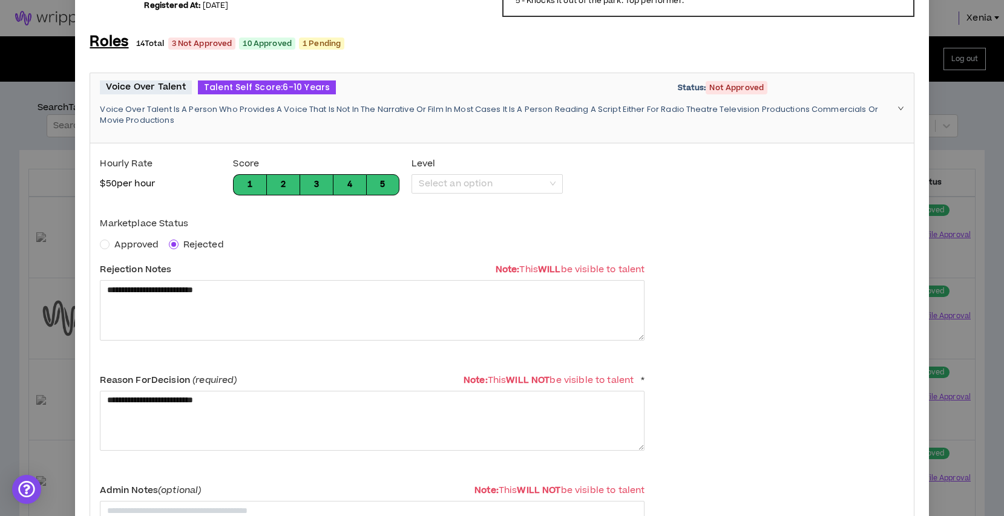
scroll to position [0, 0]
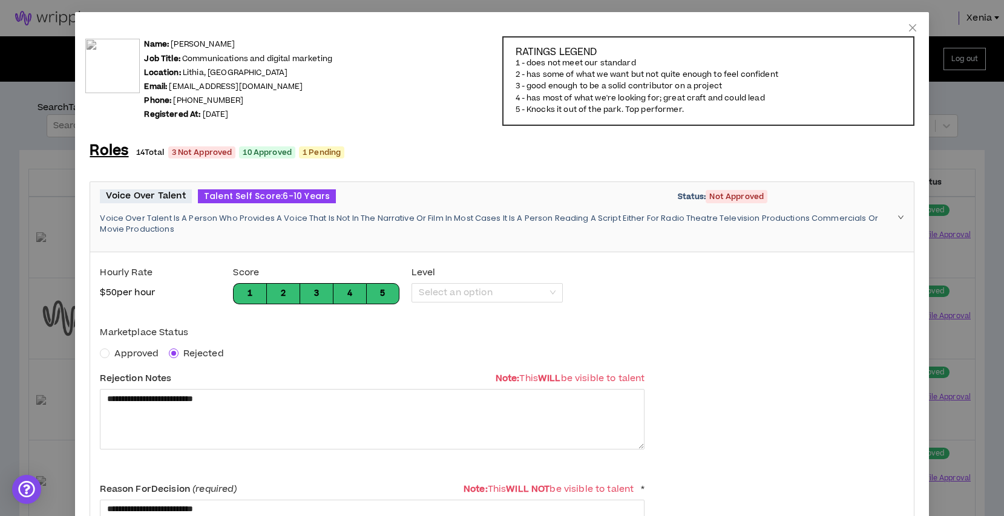
click at [534, 205] on div "Voice Over Talent Talent Self Score: 6-10 Years Status: Not Approved Voice Over…" at bounding box center [495, 217] width 790 height 55
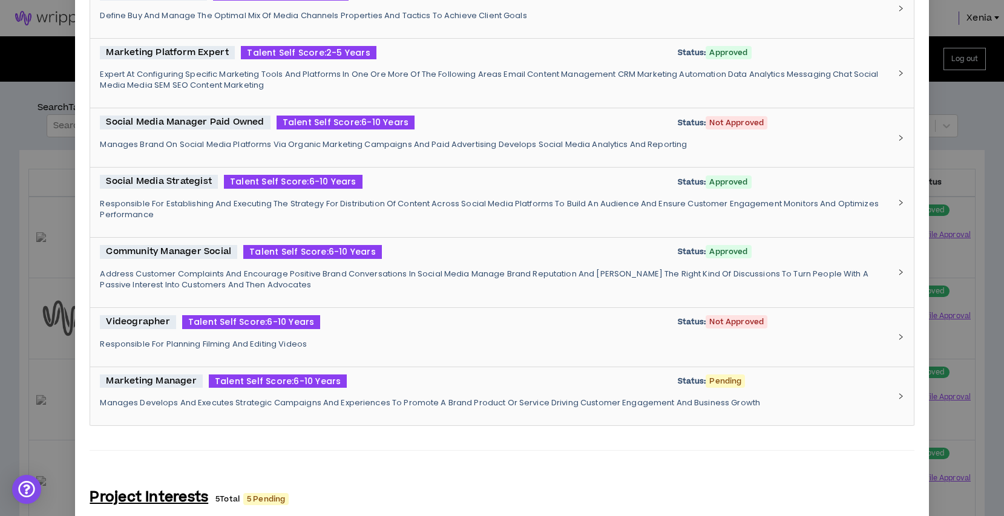
scroll to position [634, 0]
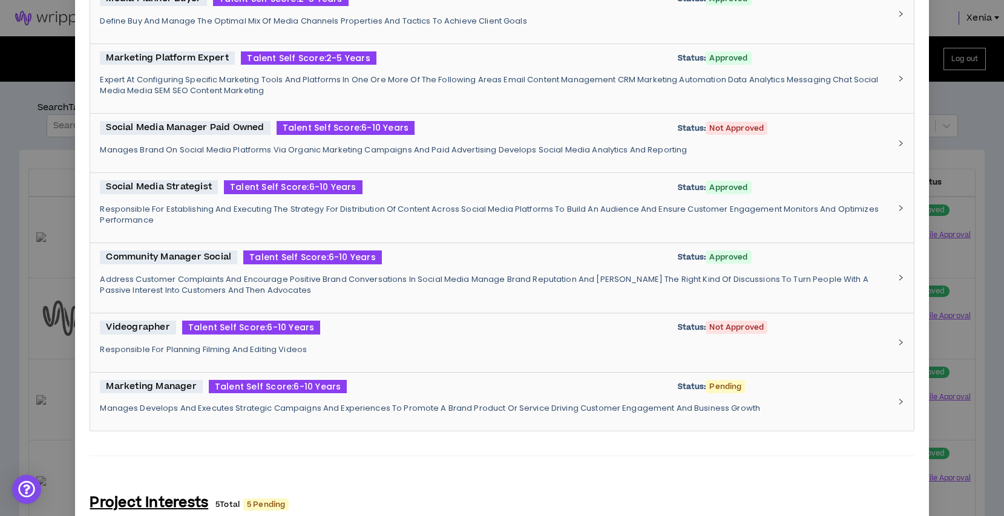
click at [432, 393] on div "Marketing Manager Talent Self Score: 6-10 Years Status: Pending" at bounding box center [495, 387] width 790 height 14
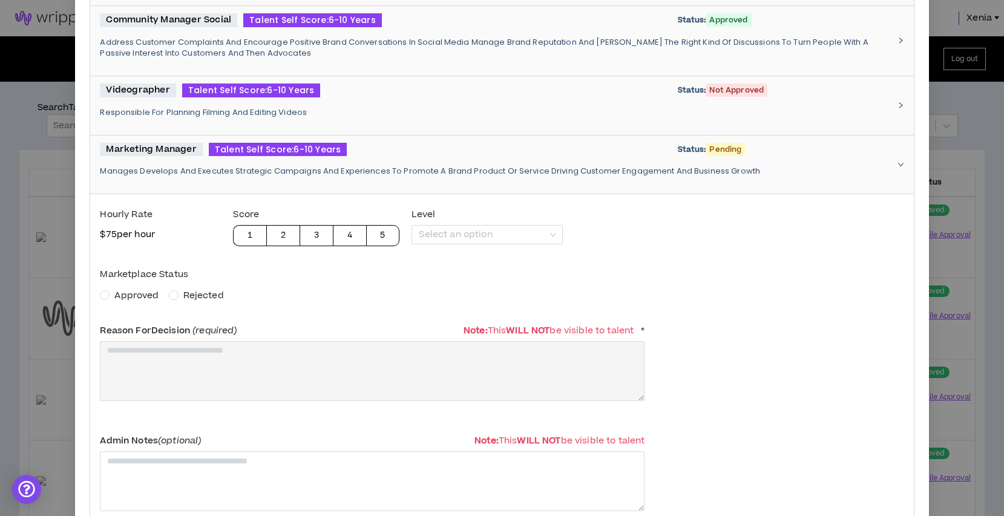
scroll to position [872, 0]
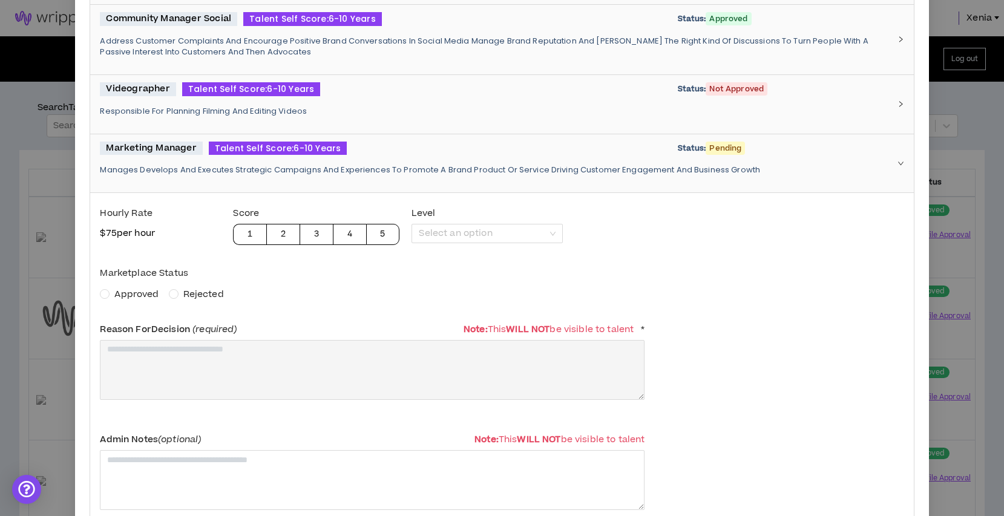
click at [136, 298] on span "Approved" at bounding box center [136, 294] width 44 height 13
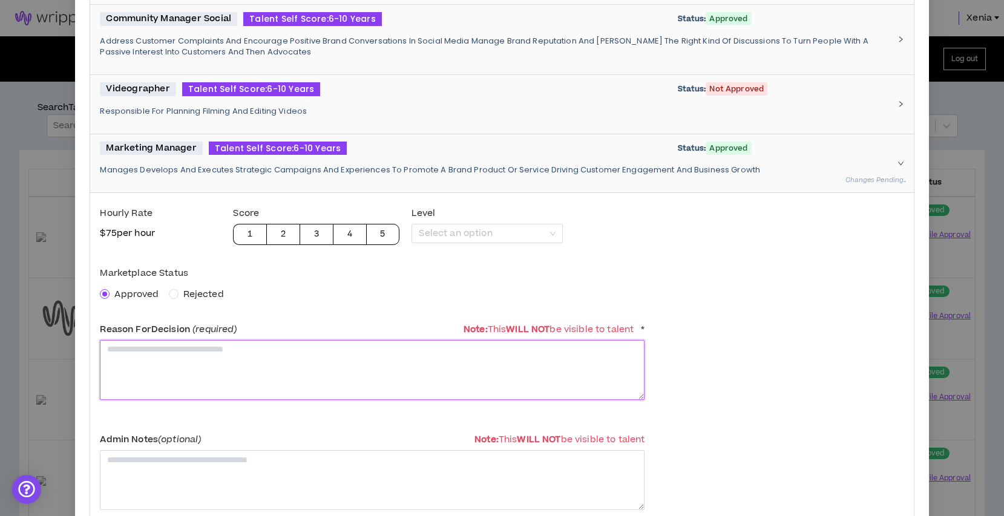
click at [149, 388] on textarea at bounding box center [372, 370] width 545 height 60
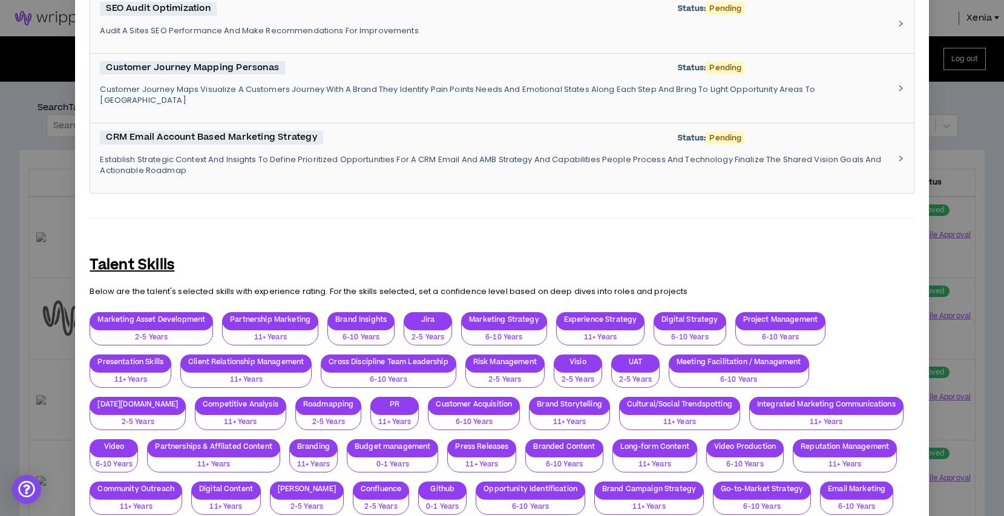
scroll to position [1961, 0]
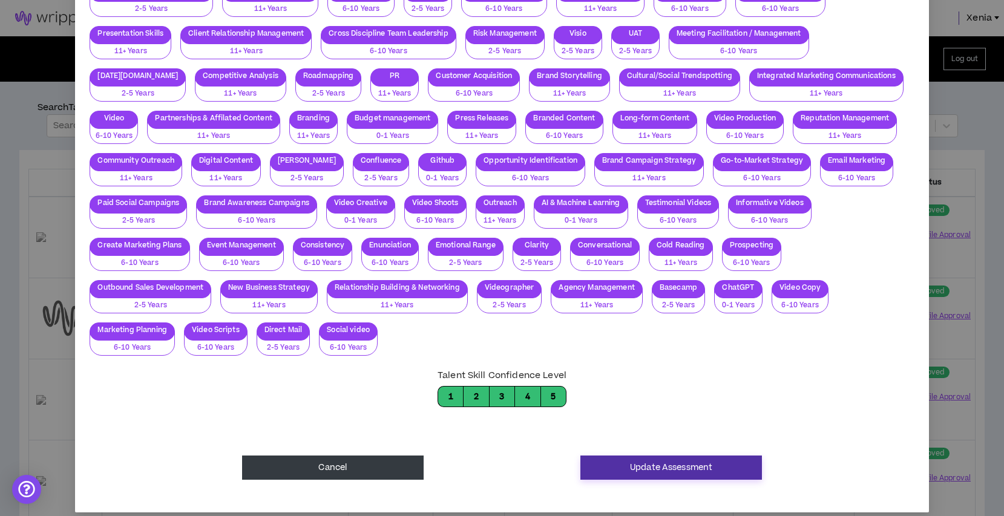
type textarea "**********"
click at [680, 459] on button "Update Assessment" at bounding box center [672, 468] width 182 height 24
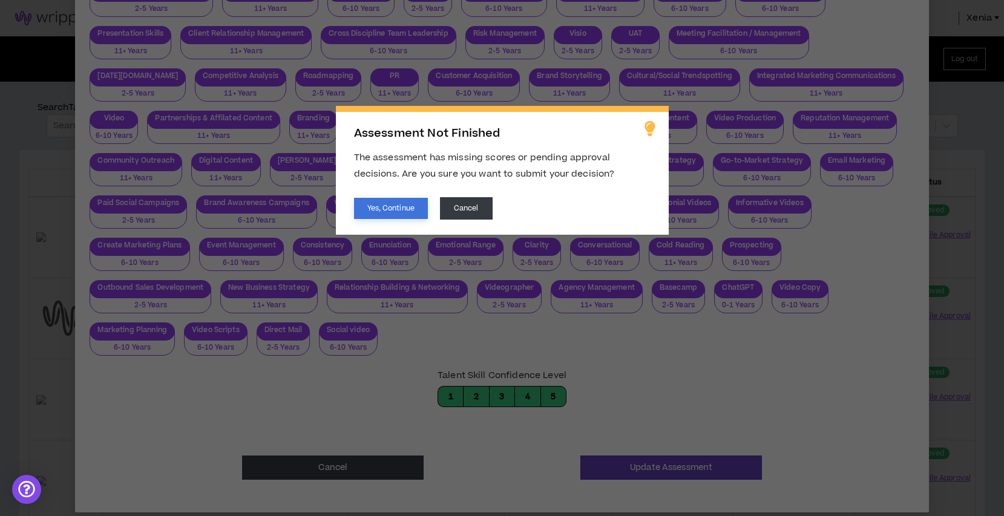
click at [403, 205] on button "Yes, Continue" at bounding box center [391, 208] width 74 height 21
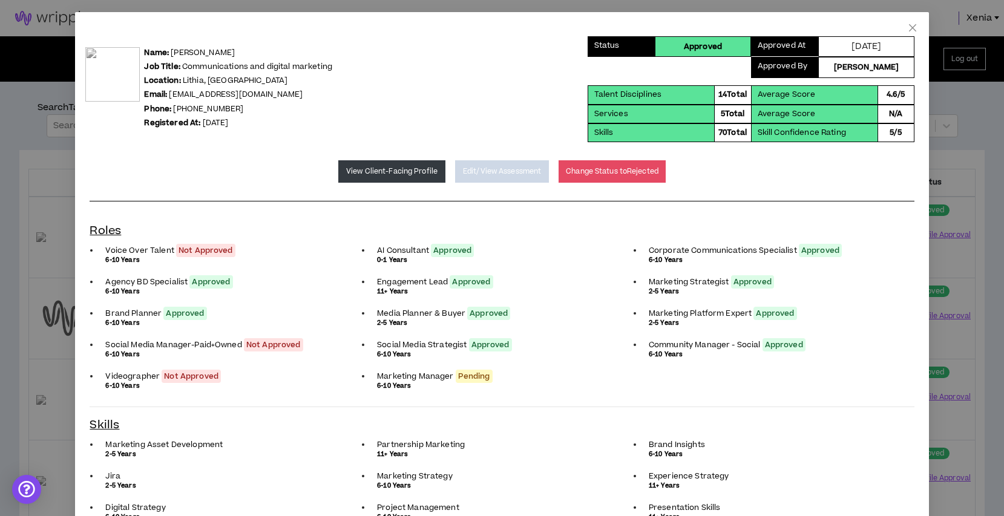
scroll to position [0, 0]
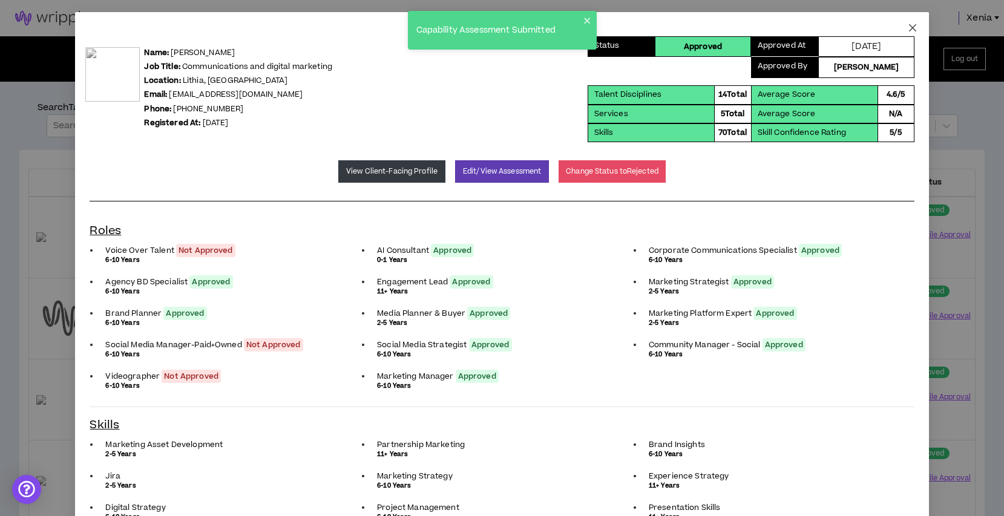
click at [912, 24] on icon "close" at bounding box center [913, 28] width 10 height 10
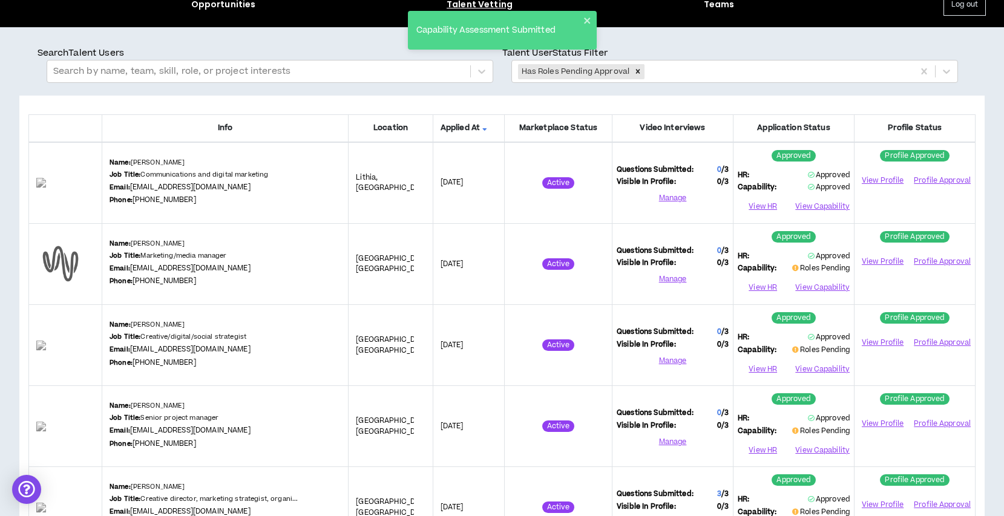
scroll to position [56, 0]
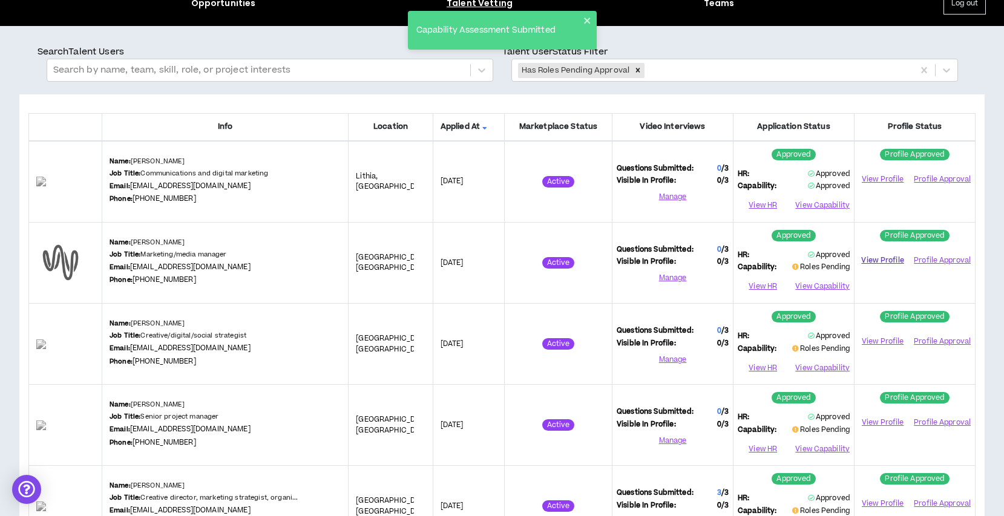
click at [894, 255] on link "View Profile" at bounding box center [883, 260] width 48 height 21
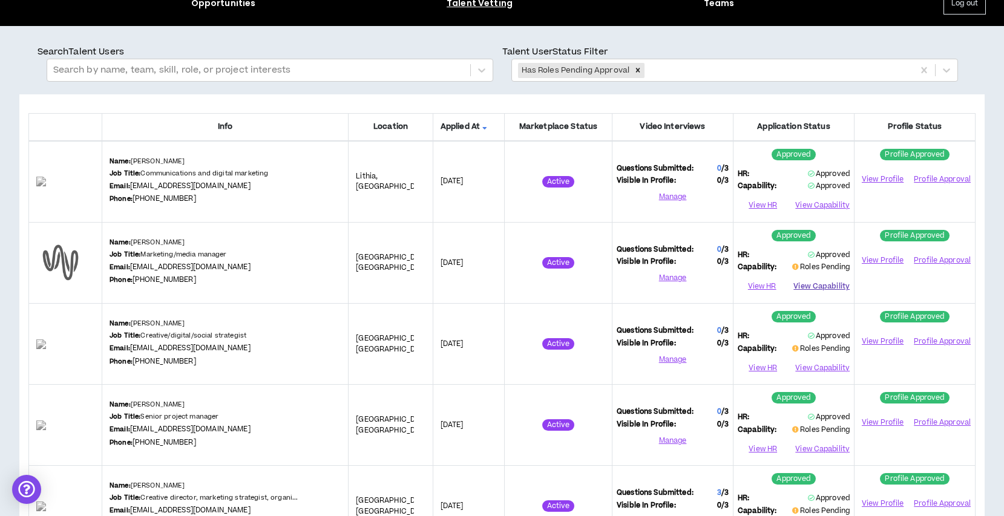
click at [815, 285] on button "View Capability" at bounding box center [822, 287] width 56 height 18
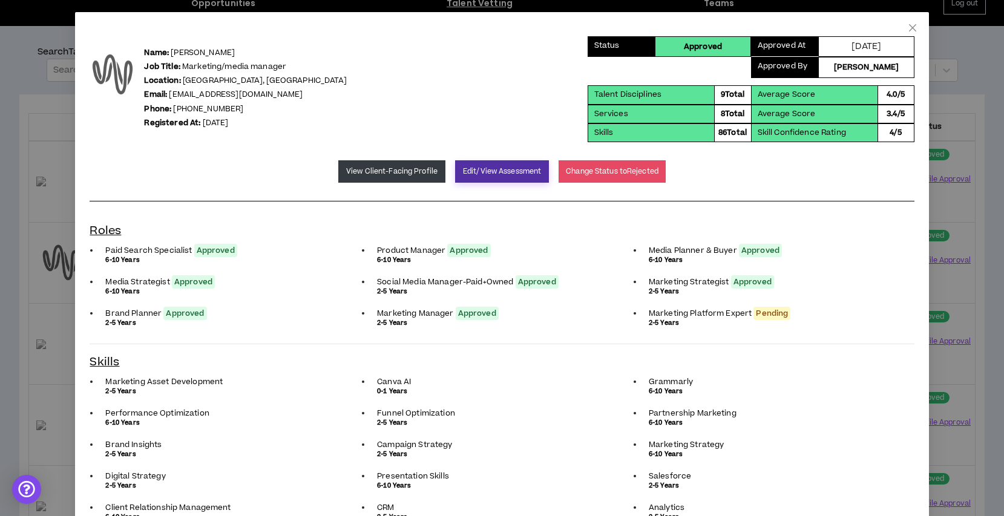
click at [479, 173] on button "Edit/View Assessment" at bounding box center [502, 171] width 94 height 22
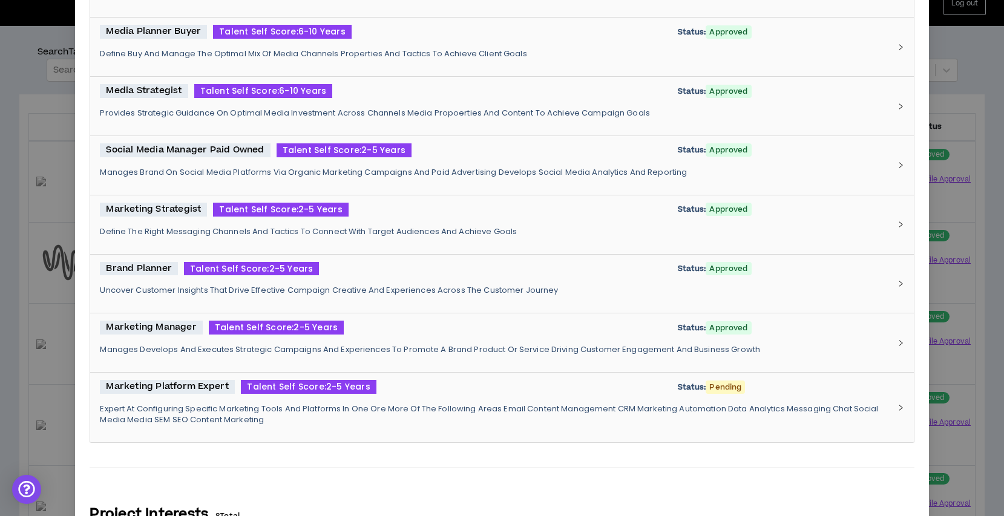
scroll to position [666, 0]
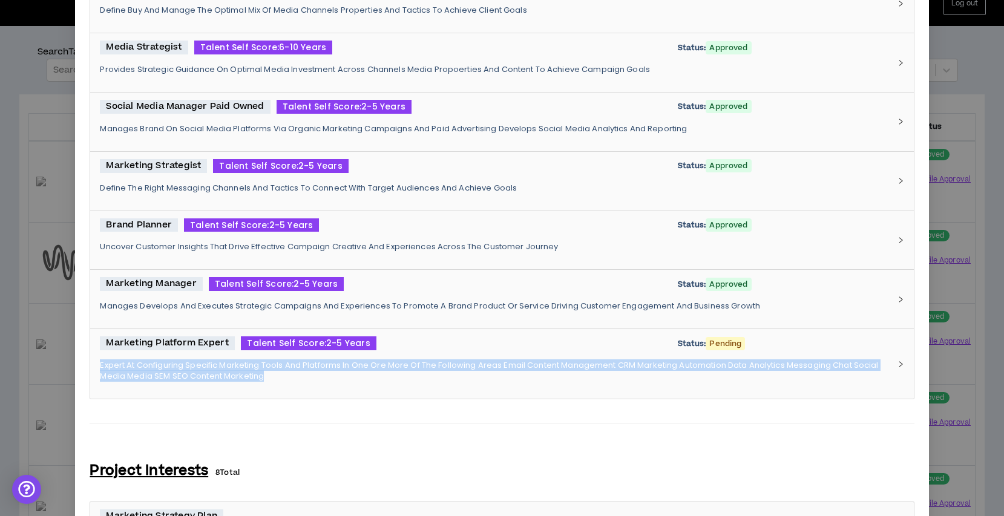
copy p "Expert At Configuring Specific Marketing Tools And Platforms In One Ore More Of…"
drag, startPoint x: 284, startPoint y: 372, endPoint x: 101, endPoint y: 359, distance: 183.9
click at [101, 359] on div "Marketing Platform Expert Talent Self Score: 2-5 Years Status: Pending Expert A…" at bounding box center [495, 364] width 790 height 55
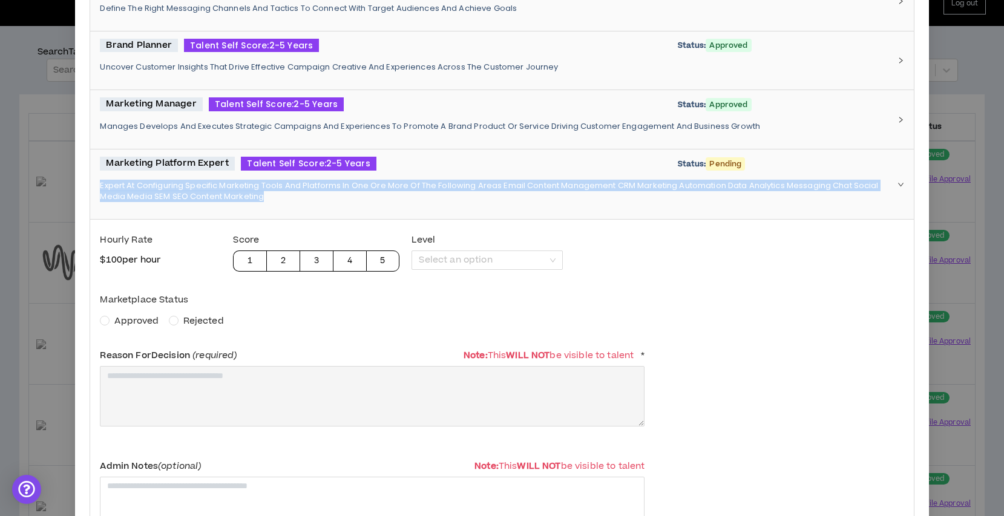
scroll to position [846, 0]
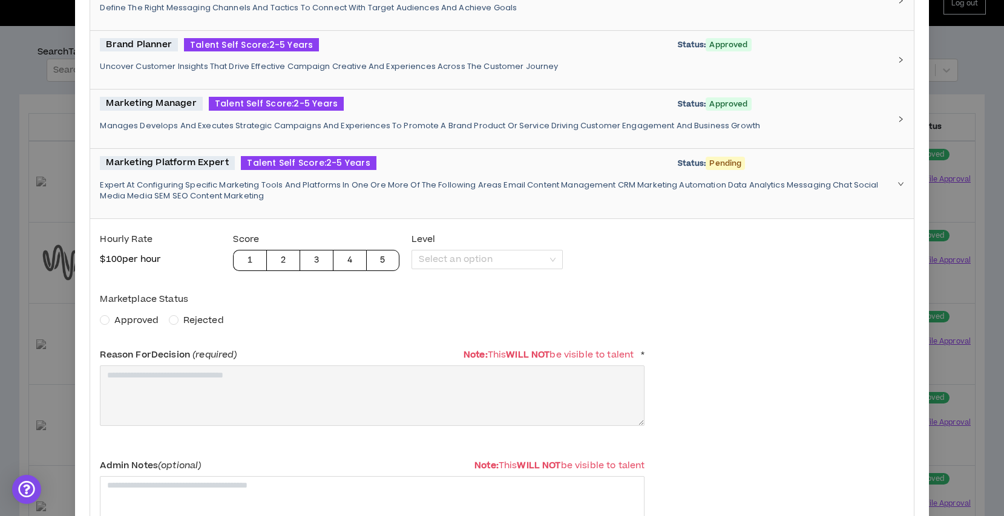
click at [165, 326] on div "Approved Rejected" at bounding box center [372, 321] width 545 height 14
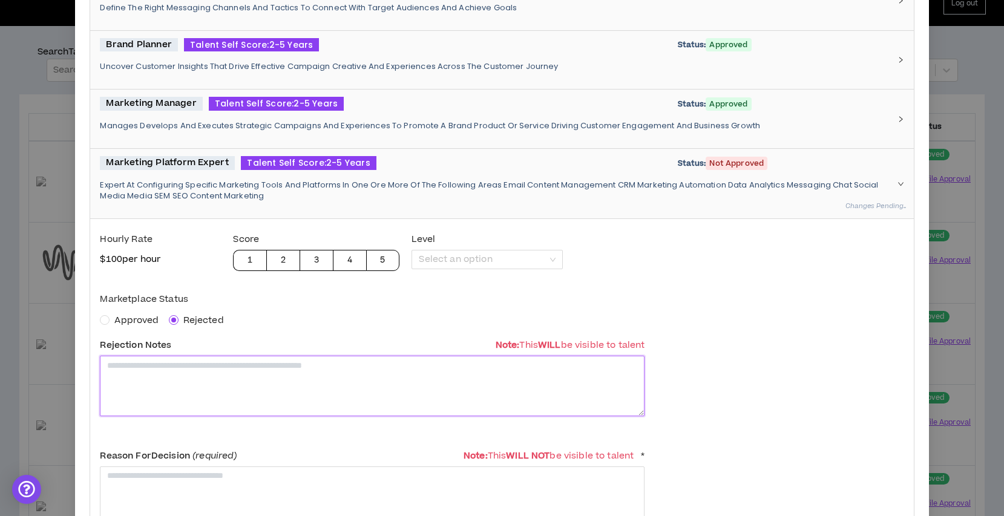
click at [180, 388] on textarea at bounding box center [372, 386] width 545 height 60
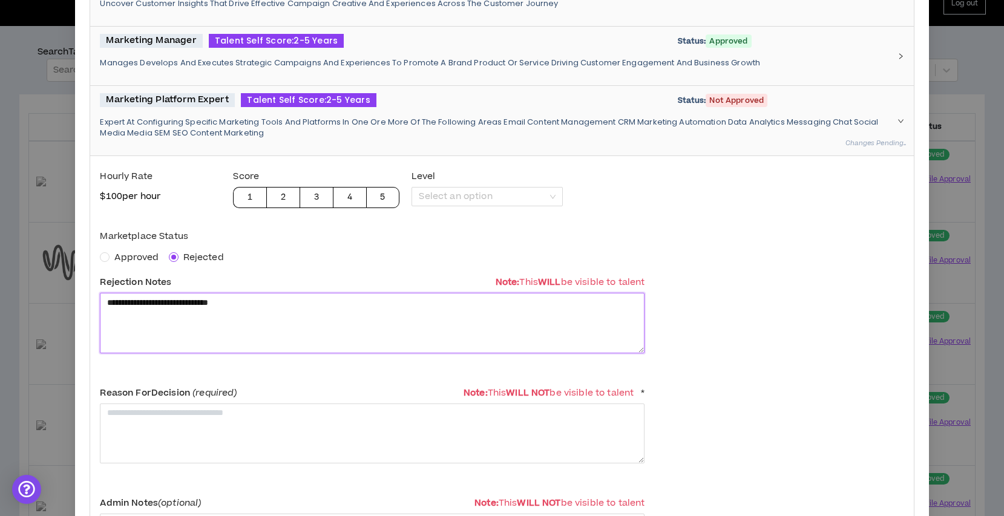
scroll to position [929, 0]
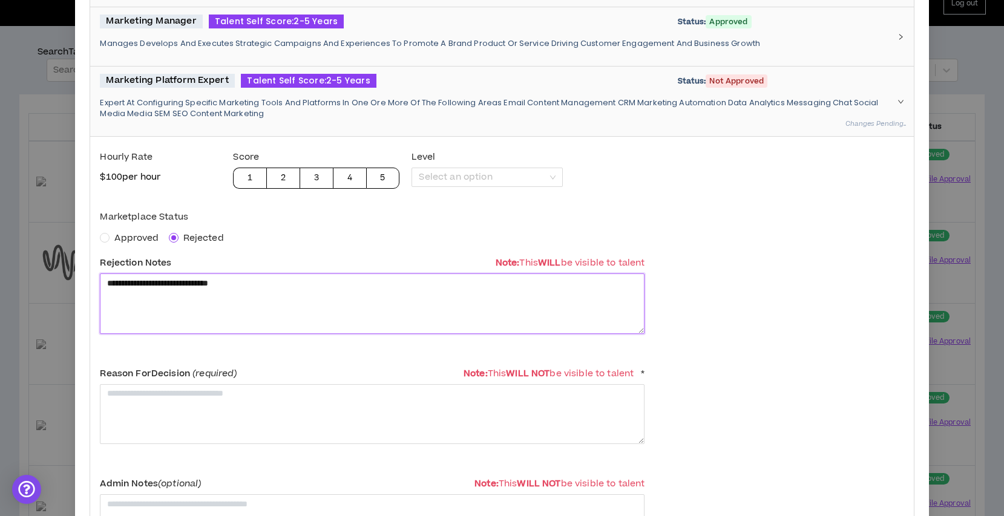
click at [246, 285] on textarea "**********" at bounding box center [372, 304] width 545 height 60
type textarea "**********"
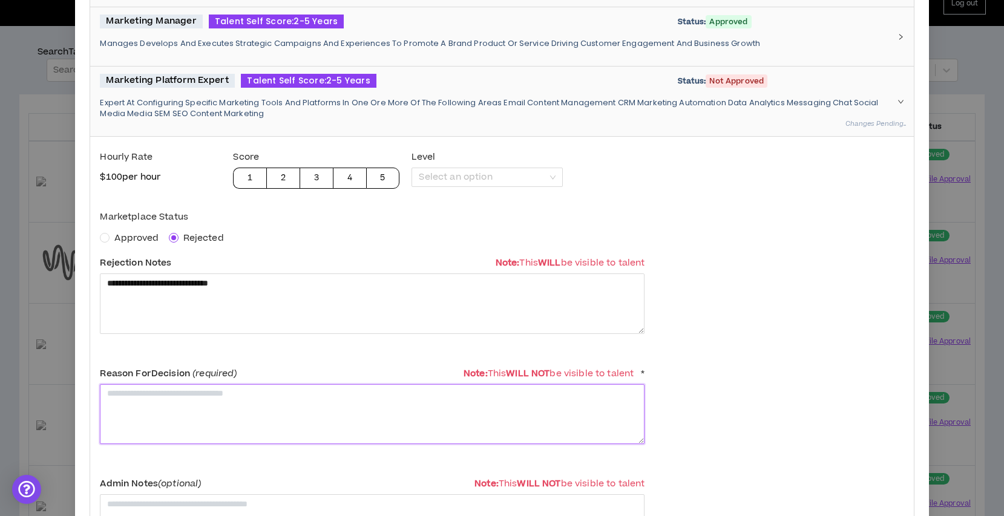
click at [246, 421] on textarea at bounding box center [372, 414] width 545 height 60
paste textarea "**********"
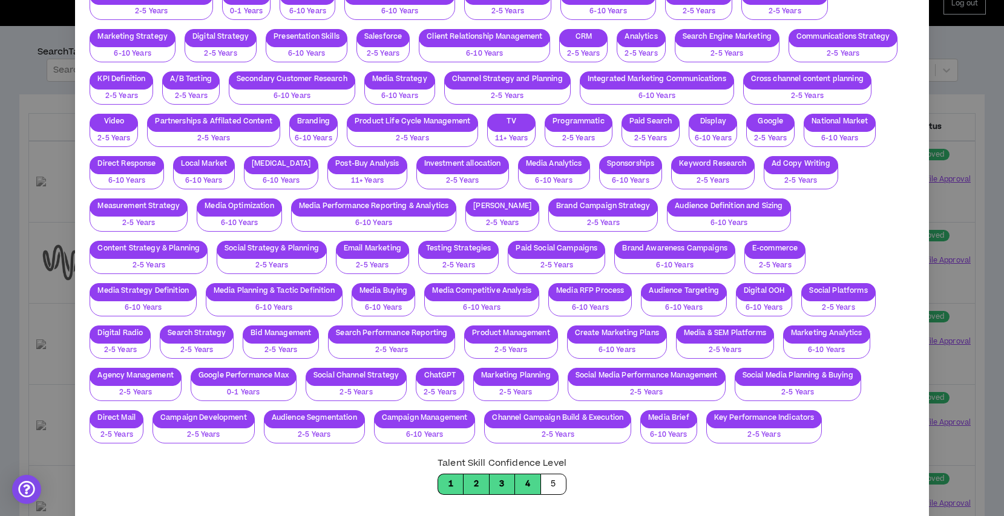
scroll to position [2313, 0]
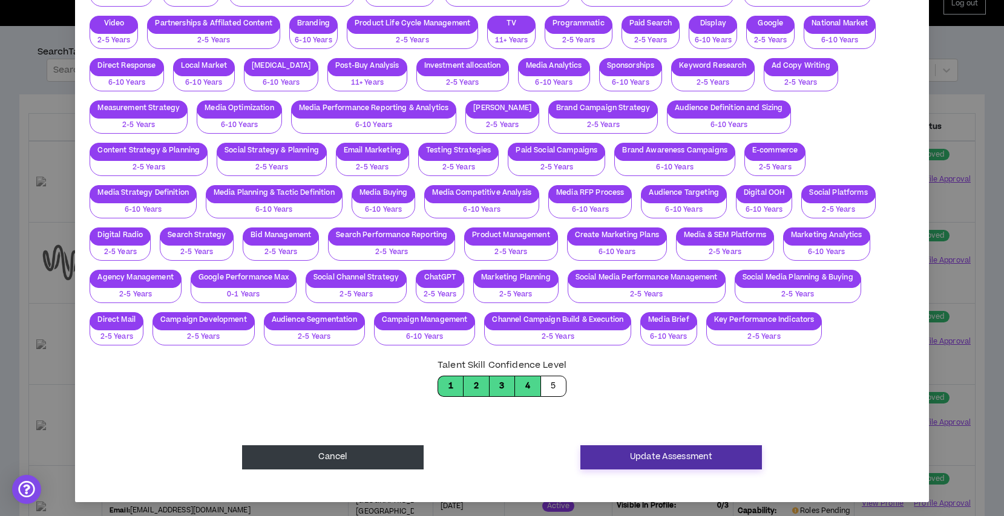
type textarea "**********"
click at [653, 465] on button "Update Assessment" at bounding box center [672, 458] width 182 height 24
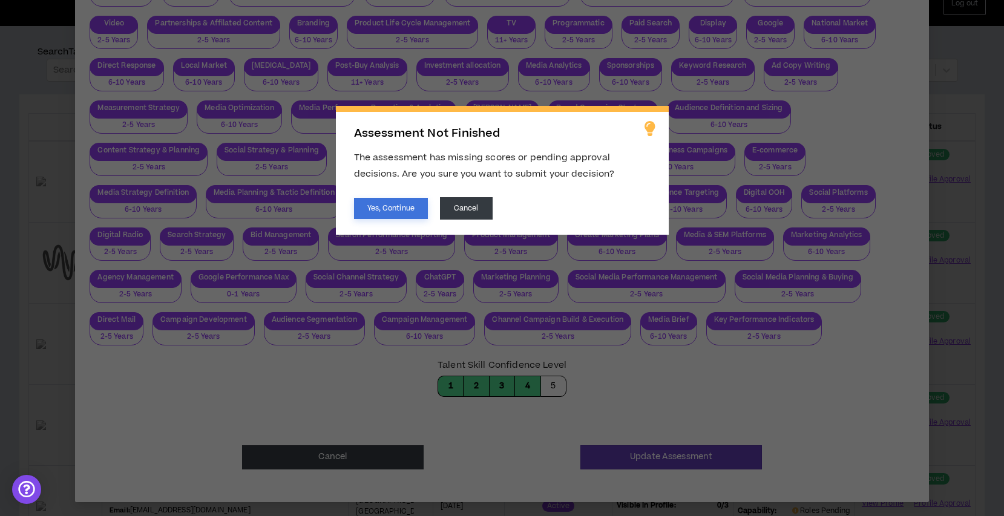
click at [415, 206] on button "Yes, Continue" at bounding box center [391, 208] width 74 height 21
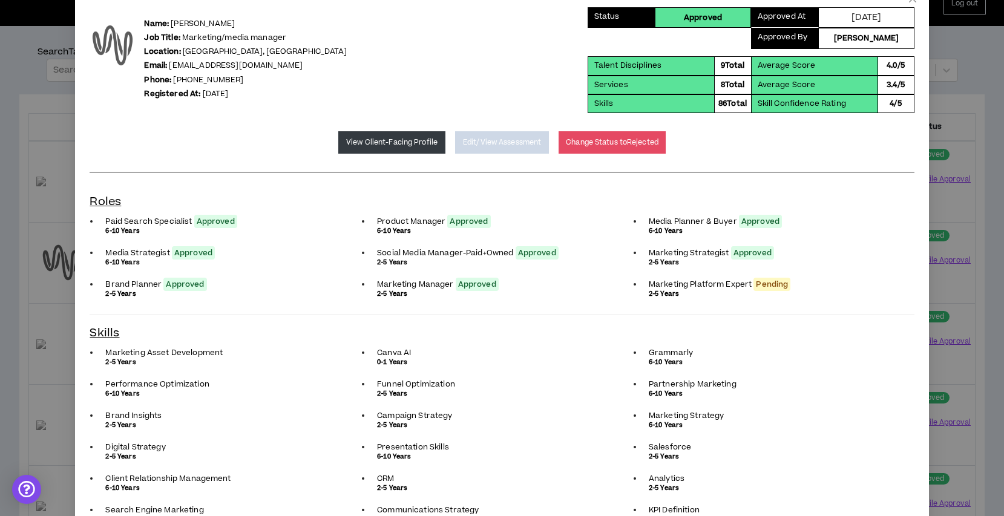
scroll to position [0, 0]
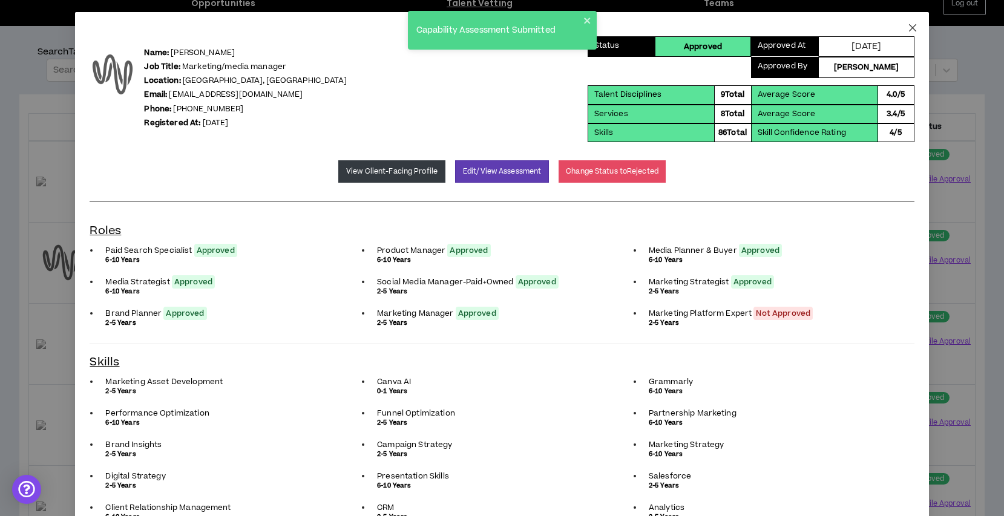
click at [915, 22] on span "Close" at bounding box center [913, 28] width 33 height 33
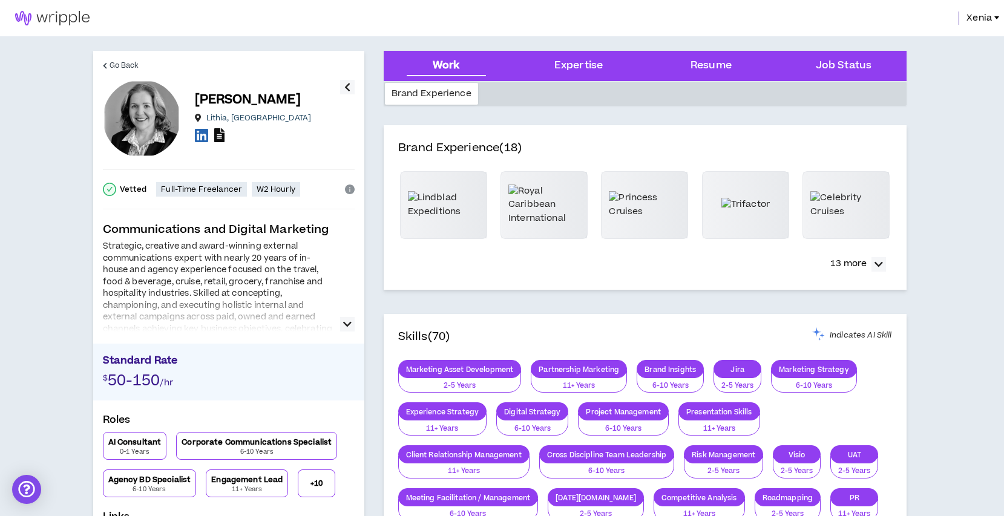
click at [217, 133] on icon at bounding box center [219, 135] width 10 height 14
click at [223, 138] on icon at bounding box center [219, 135] width 10 height 14
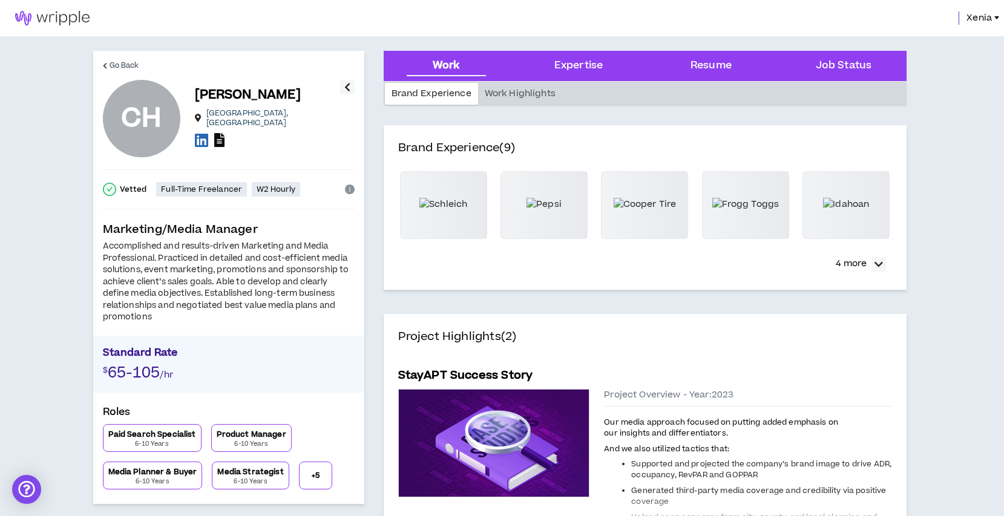
click at [220, 133] on icon at bounding box center [219, 140] width 10 height 14
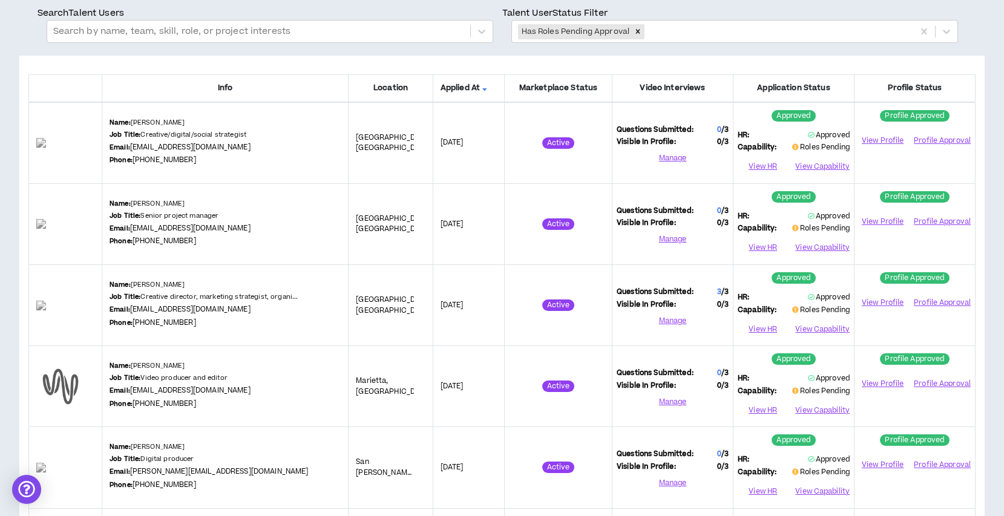
scroll to position [90, 0]
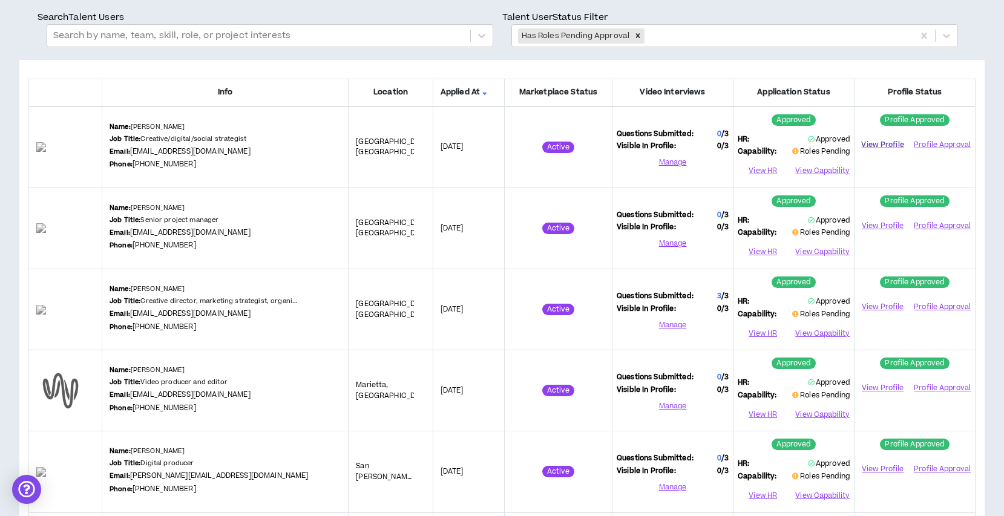
click at [889, 146] on link "View Profile" at bounding box center [883, 144] width 48 height 21
click at [814, 172] on button "View Capability" at bounding box center [822, 171] width 56 height 18
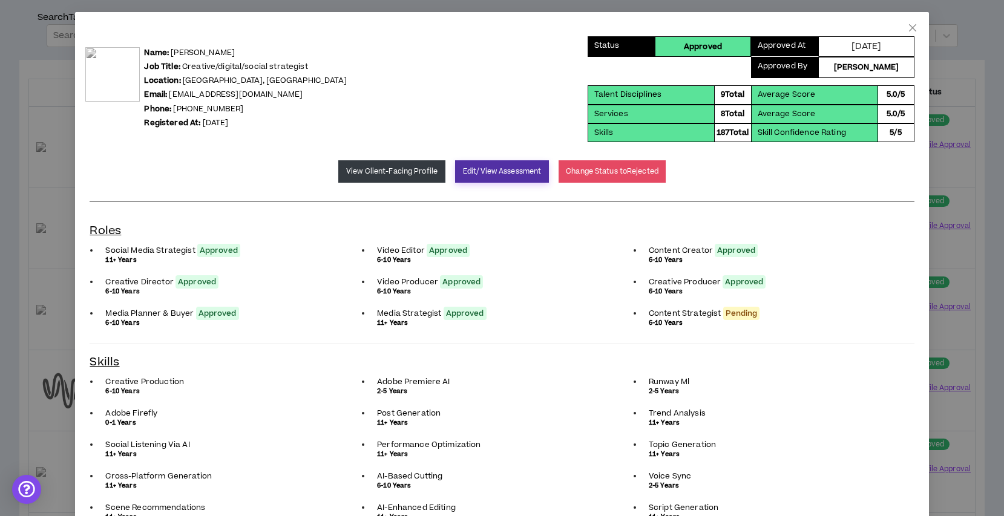
click at [477, 165] on button "Edit/View Assessment" at bounding box center [502, 171] width 94 height 22
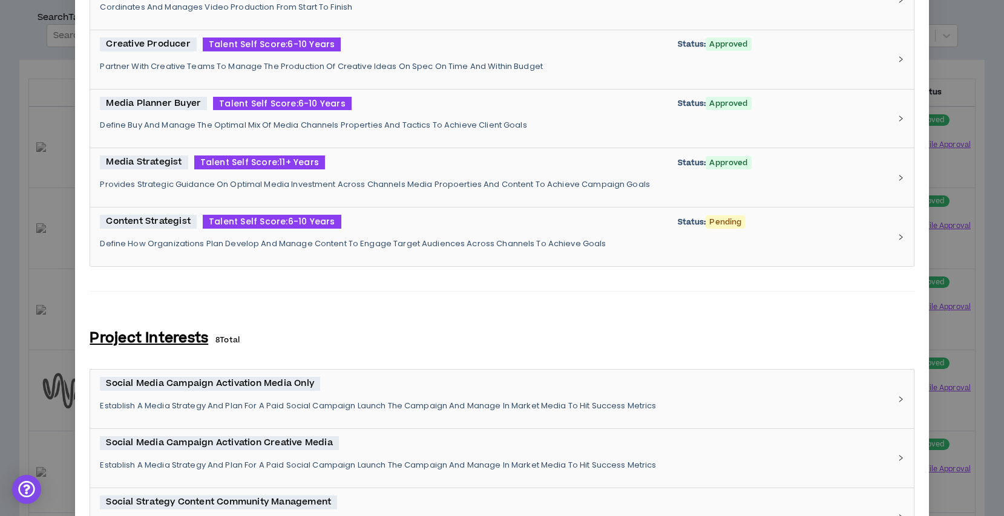
scroll to position [812, 0]
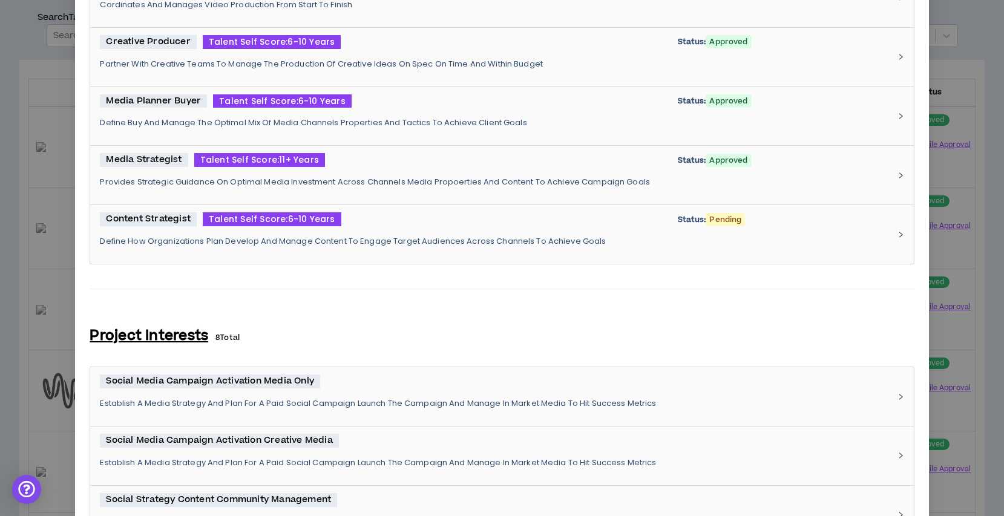
click at [489, 249] on div "Content Strategist Talent Self Score: 6-10 Years Status: Pending Define How Org…" at bounding box center [495, 235] width 790 height 44
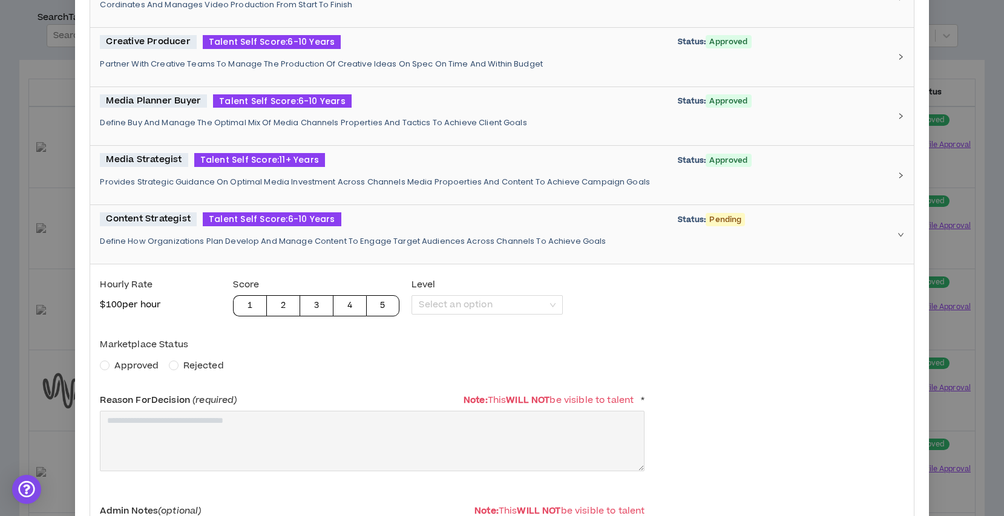
click at [141, 369] on span "Approved" at bounding box center [136, 366] width 44 height 13
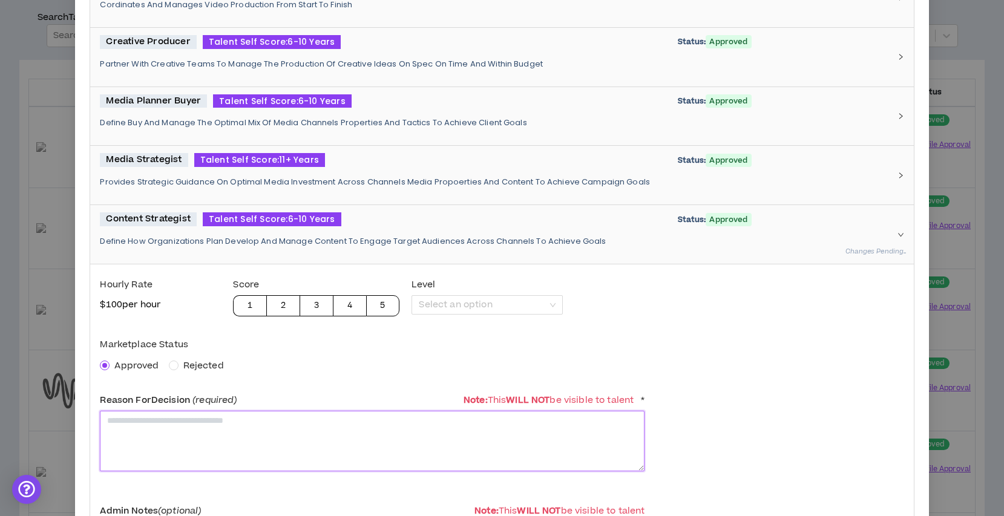
click at [164, 437] on textarea at bounding box center [372, 441] width 545 height 60
type textarea "*"
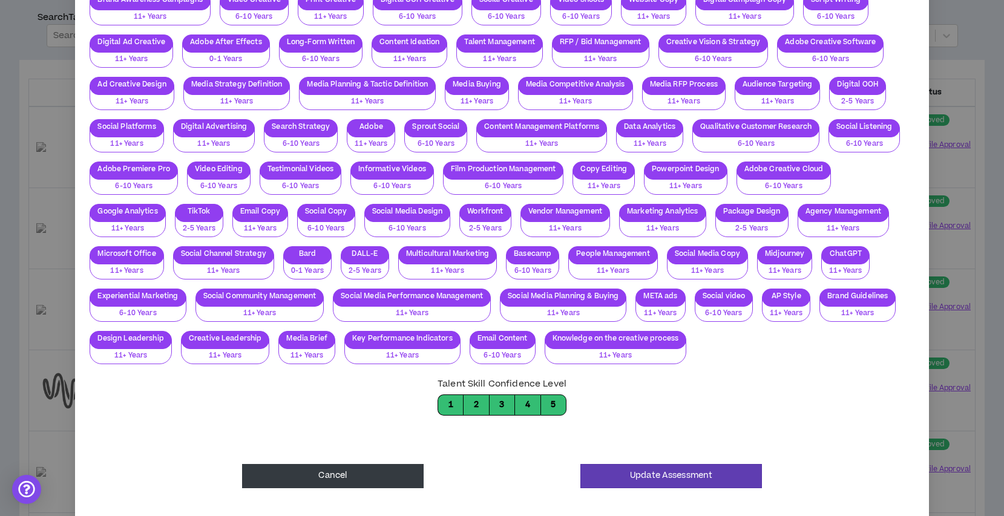
scroll to position [2689, 0]
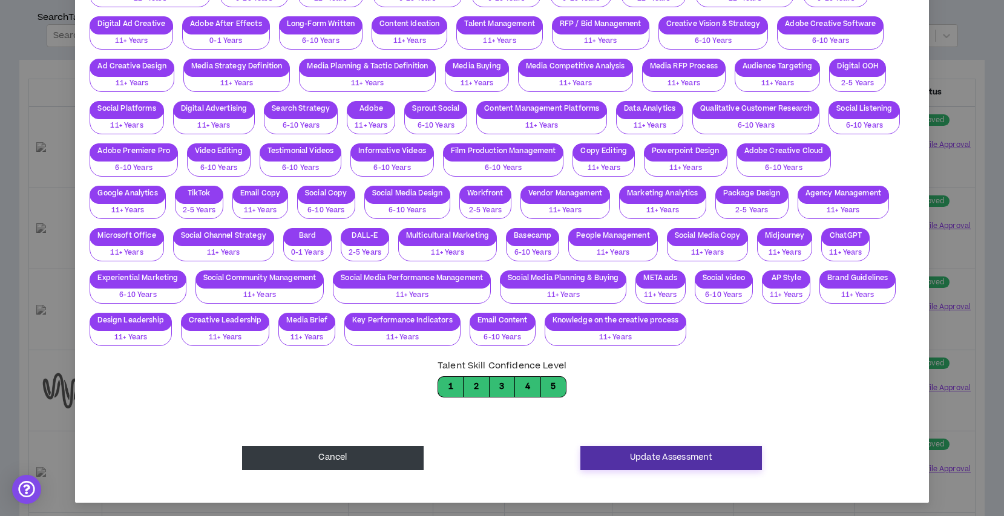
type textarea "**********"
click at [631, 464] on button "Update Assessment" at bounding box center [672, 458] width 182 height 24
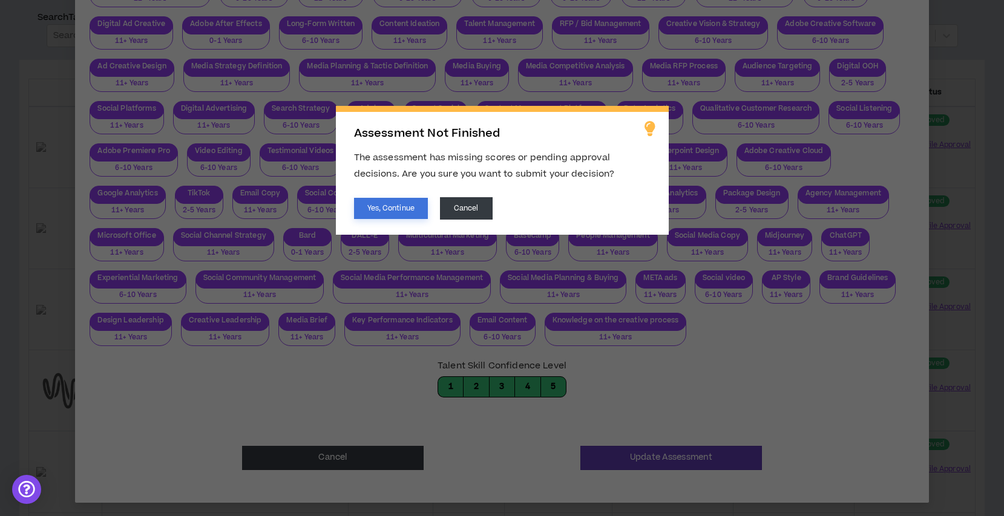
click at [397, 204] on button "Yes, Continue" at bounding box center [391, 208] width 74 height 21
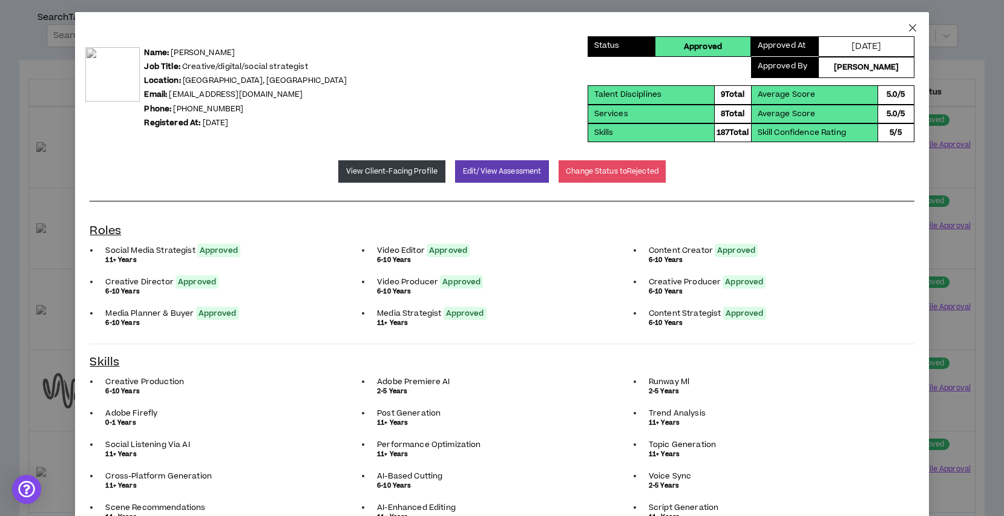
scroll to position [0, 0]
click at [909, 30] on icon "close" at bounding box center [913, 28] width 10 height 10
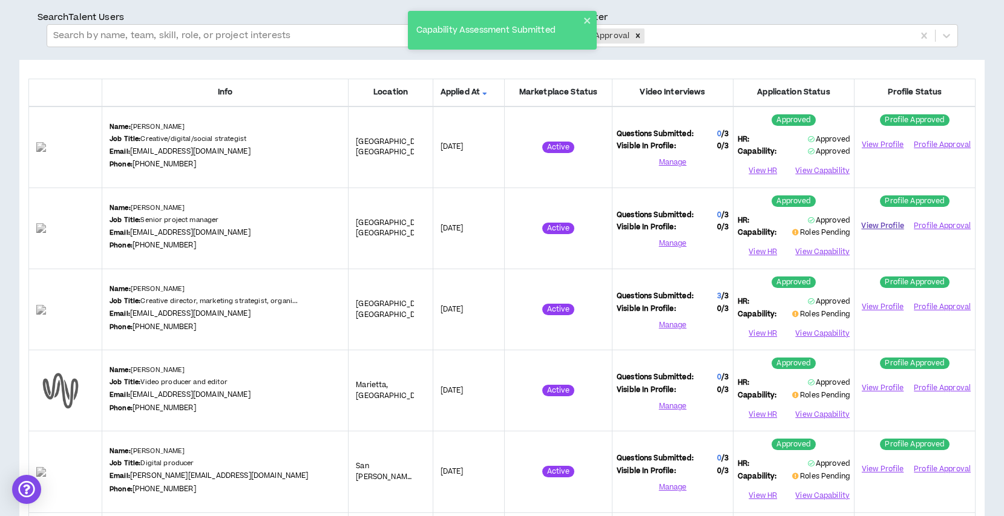
click at [885, 226] on link "View Profile" at bounding box center [883, 226] width 48 height 21
click at [819, 246] on button "View Capability" at bounding box center [822, 252] width 56 height 18
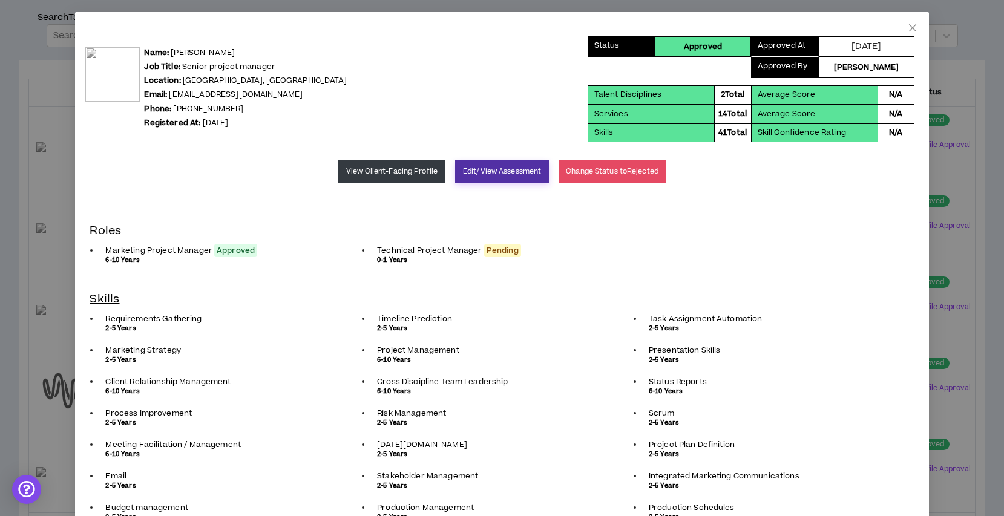
click at [504, 170] on button "Edit/View Assessment" at bounding box center [502, 171] width 94 height 22
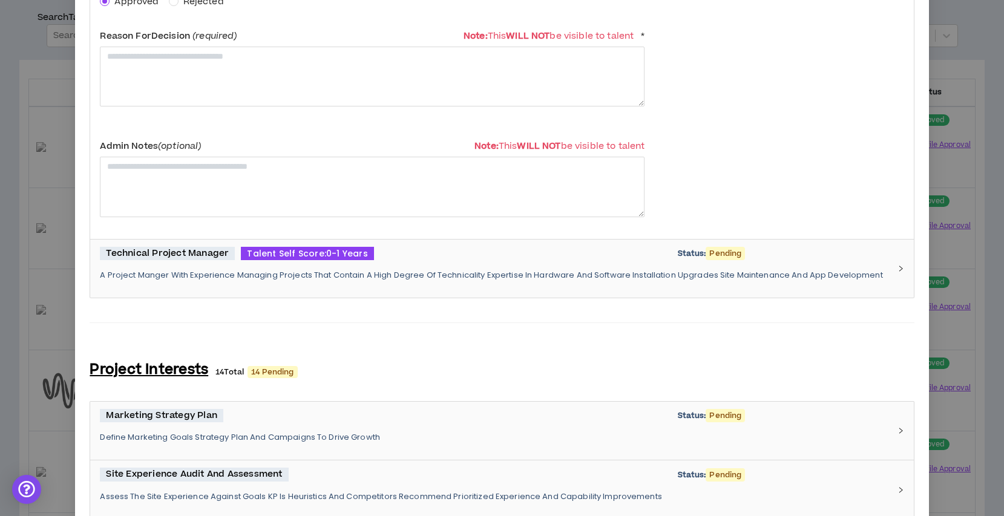
scroll to position [345, 0]
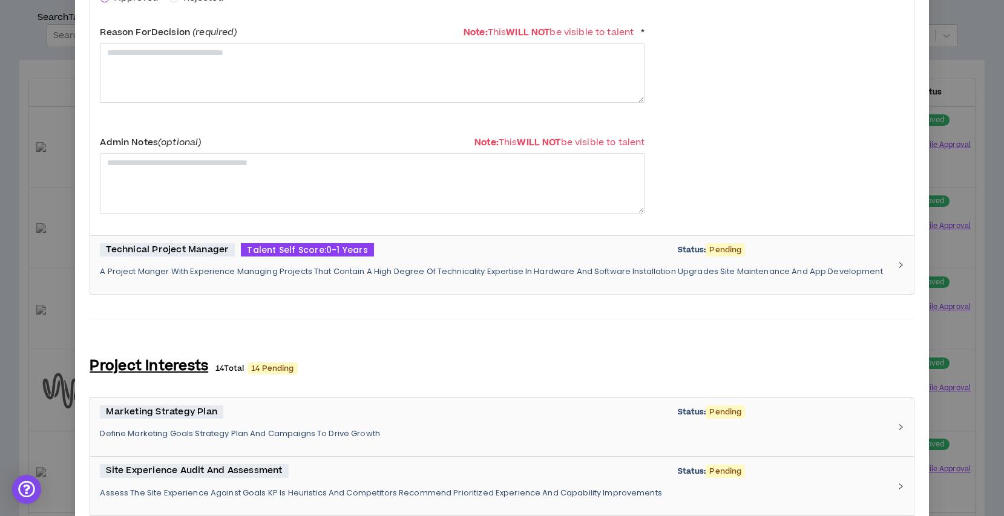
click at [392, 262] on div "Technical Project Manager Talent Self Score: 0-1 Years Status: Pending A Projec…" at bounding box center [495, 265] width 790 height 44
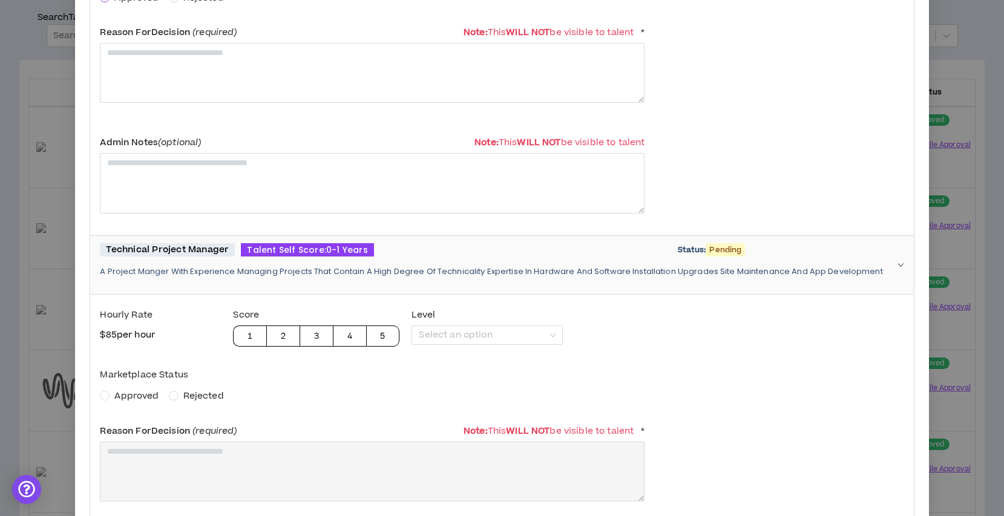
click at [136, 402] on span "Approved" at bounding box center [136, 396] width 44 height 13
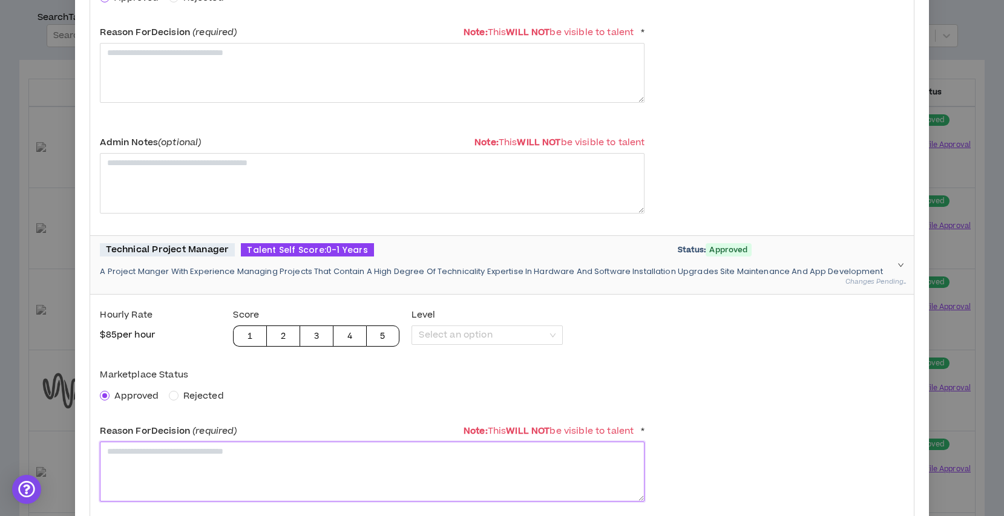
click at [156, 447] on textarea at bounding box center [372, 472] width 545 height 60
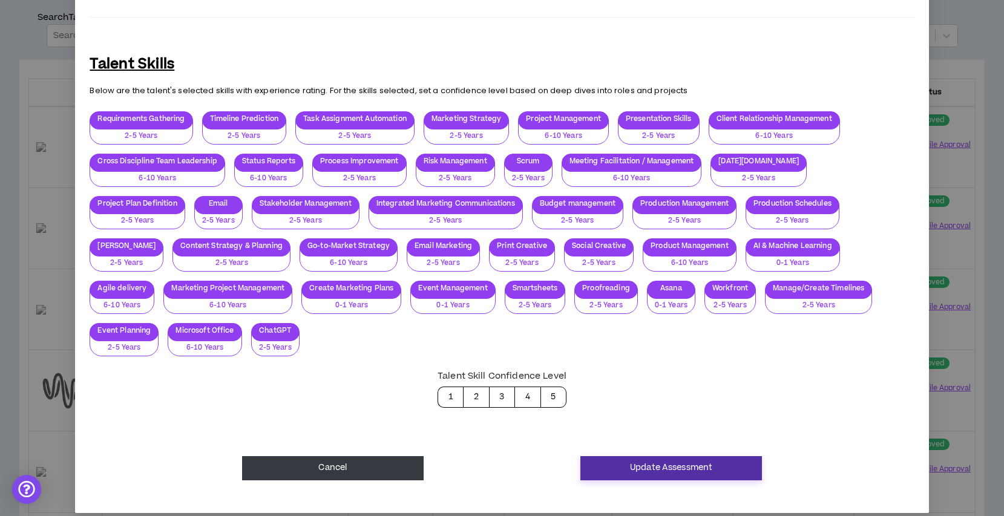
type textarea "**********"
click at [639, 457] on button "Update Assessment" at bounding box center [672, 469] width 182 height 24
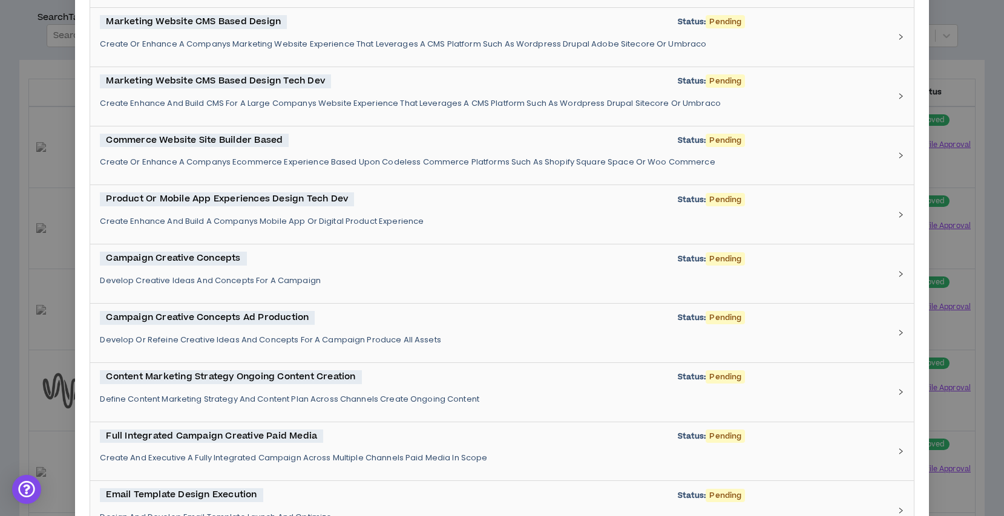
scroll to position [1941, 0]
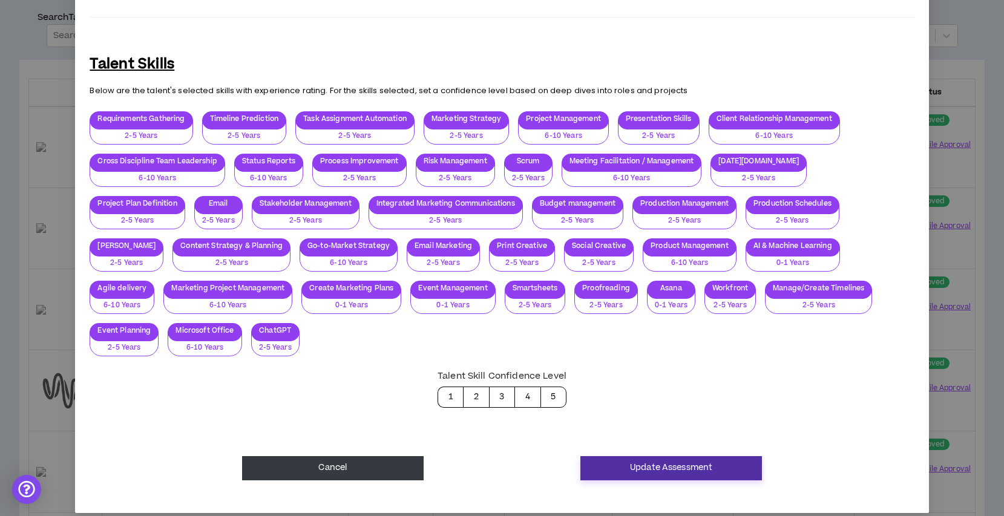
type textarea "**********"
click at [633, 457] on button "Update Assessment" at bounding box center [672, 469] width 182 height 24
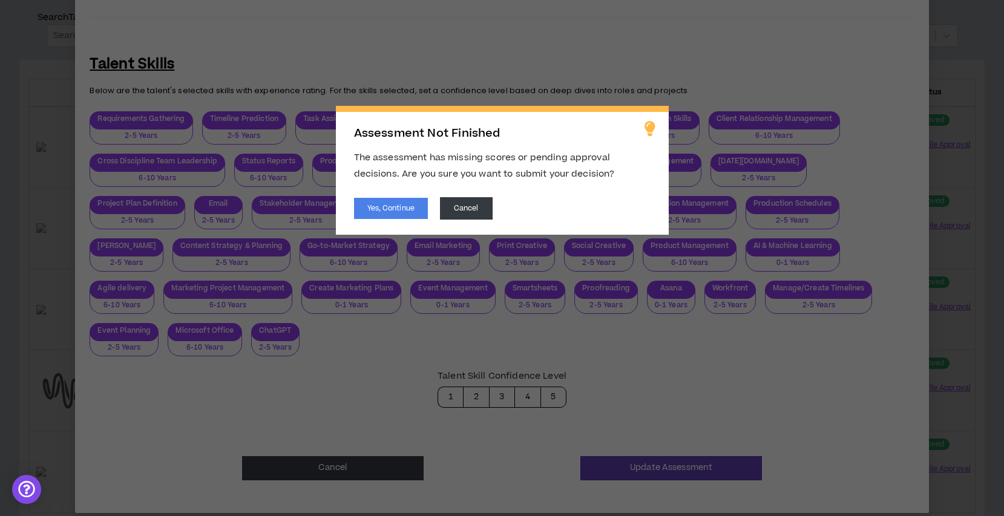
click at [394, 219] on div "Yes, Continue Cancel" at bounding box center [502, 208] width 297 height 22
click at [399, 205] on button "Yes, Continue" at bounding box center [391, 208] width 74 height 21
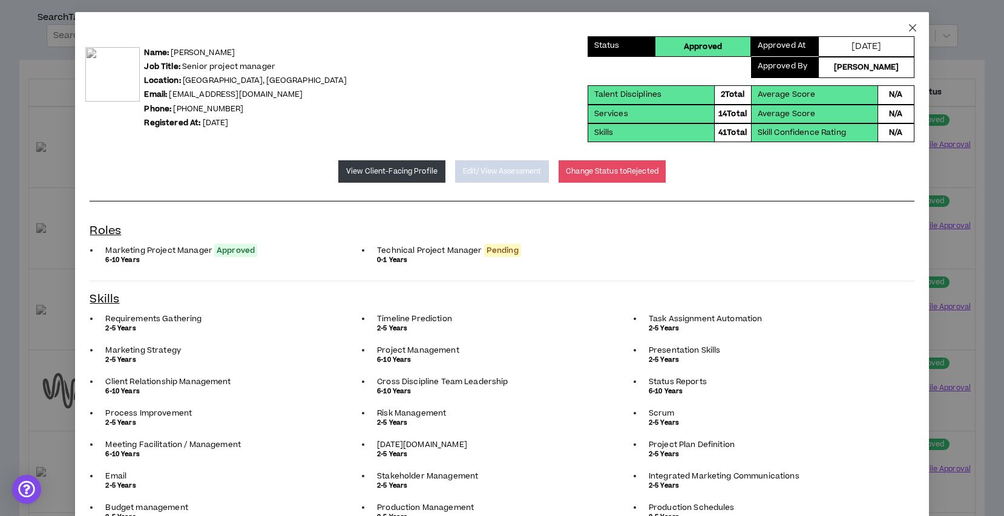
scroll to position [0, 0]
click at [912, 21] on span "Close" at bounding box center [913, 28] width 33 height 33
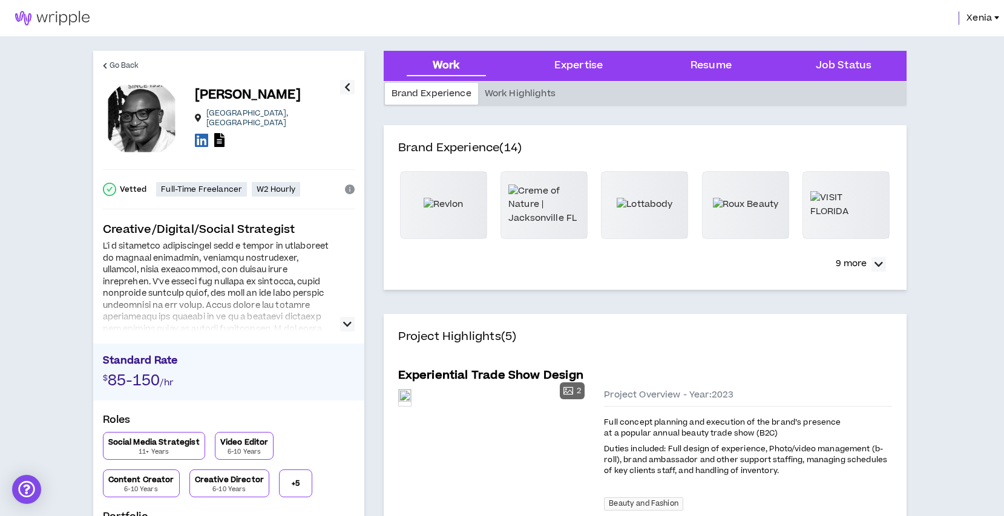
click at [227, 139] on div at bounding box center [267, 142] width 145 height 18
click at [218, 137] on icon at bounding box center [219, 140] width 10 height 14
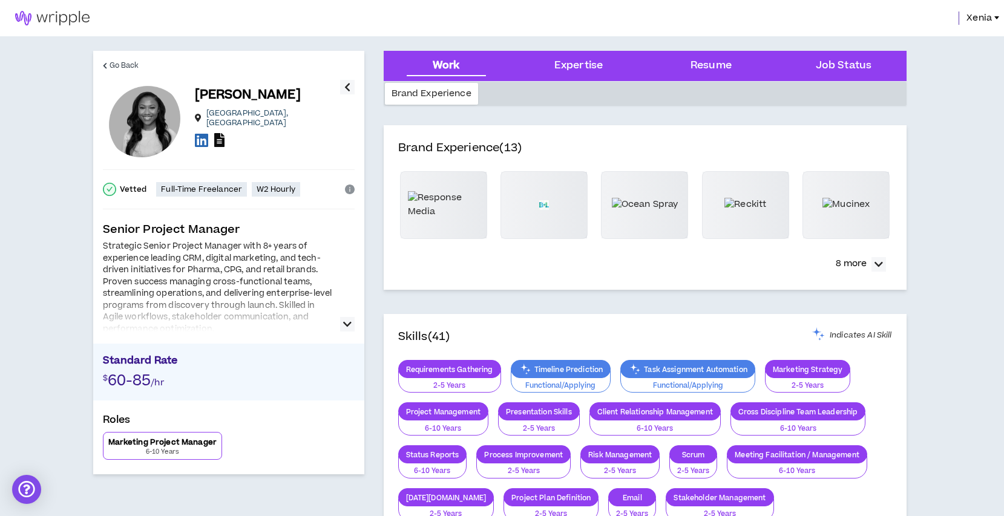
click at [222, 140] on icon at bounding box center [219, 140] width 10 height 14
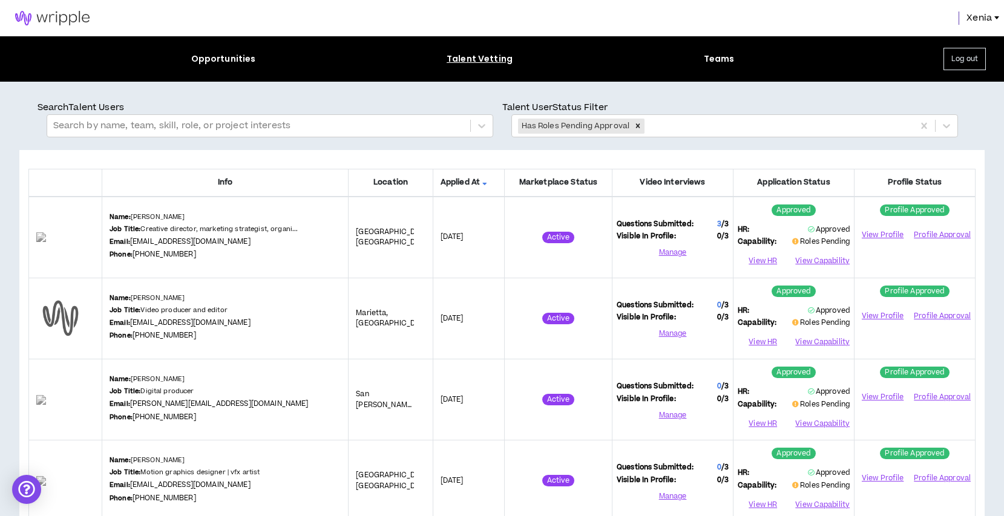
scroll to position [51, 0]
